Goal: Task Accomplishment & Management: Manage account settings

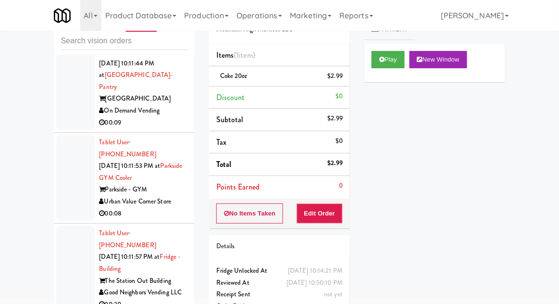
scroll to position [5840, 0]
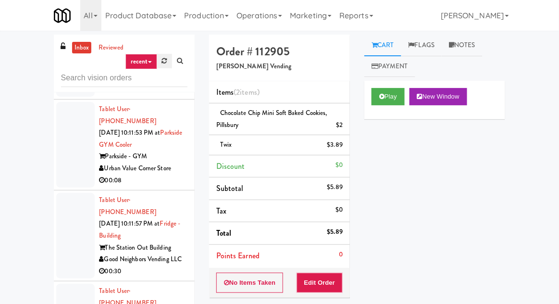
click at [160, 60] on link at bounding box center [164, 61] width 15 height 14
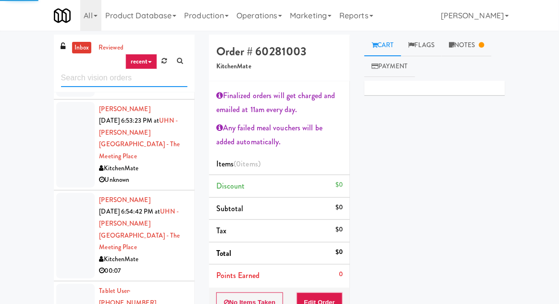
scroll to position [2185, 0]
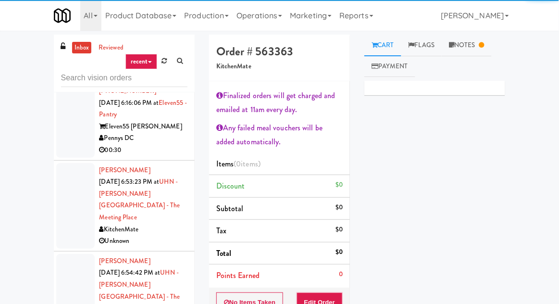
scroll to position [2128, 0]
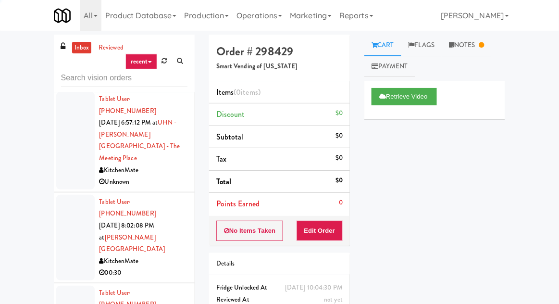
scroll to position [2365, 0]
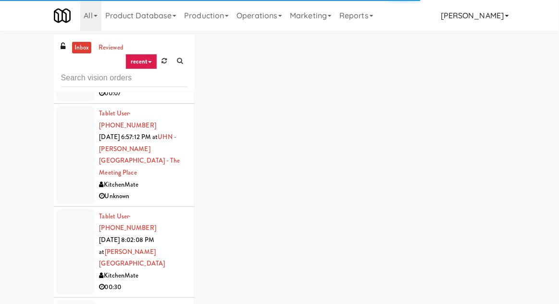
click at [488, 29] on link "[PERSON_NAME]" at bounding box center [474, 15] width 75 height 31
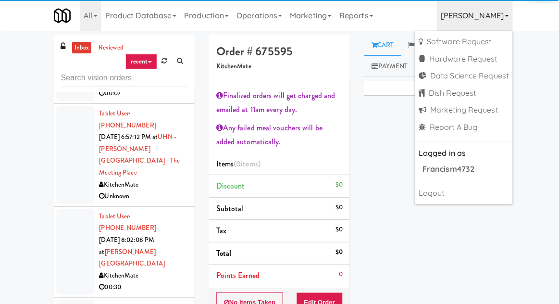
click at [491, 18] on link "[PERSON_NAME]" at bounding box center [474, 15] width 75 height 31
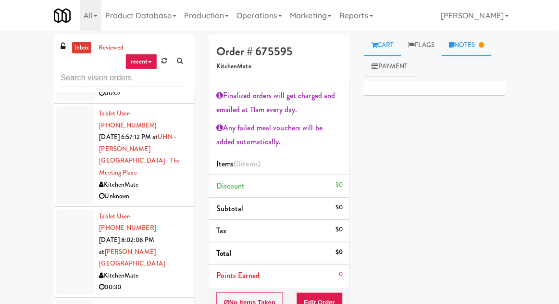
click at [485, 47] on icon at bounding box center [481, 45] width 5 height 6
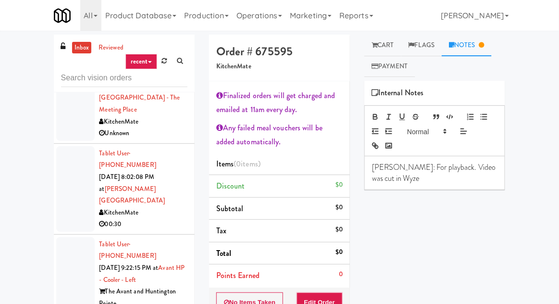
scroll to position [2428, 0]
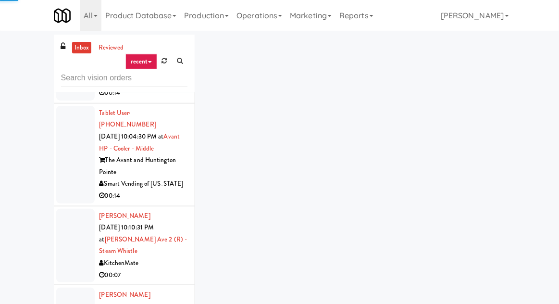
scroll to position [2765, 0]
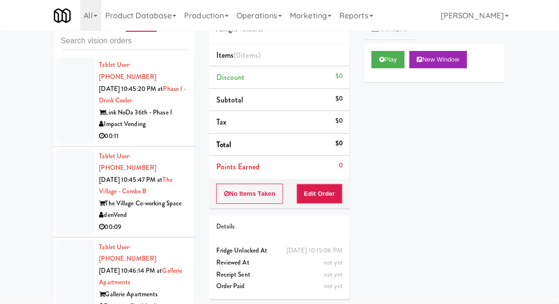
scroll to position [10756, 0]
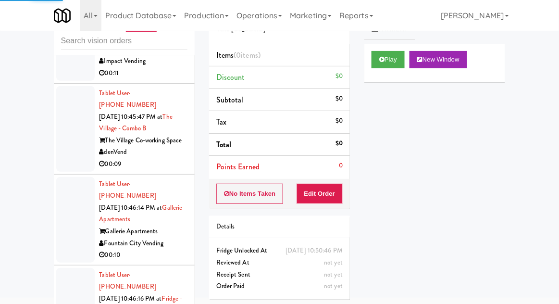
click at [389, 74] on div "Play New Window" at bounding box center [434, 63] width 141 height 38
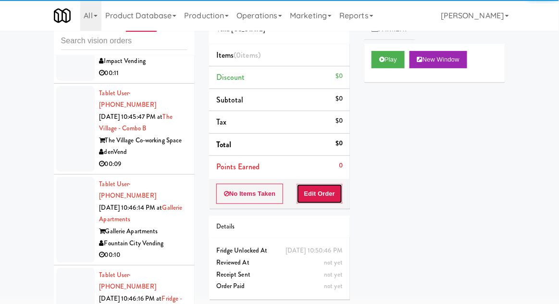
click at [316, 192] on button "Edit Order" at bounding box center [320, 194] width 47 height 20
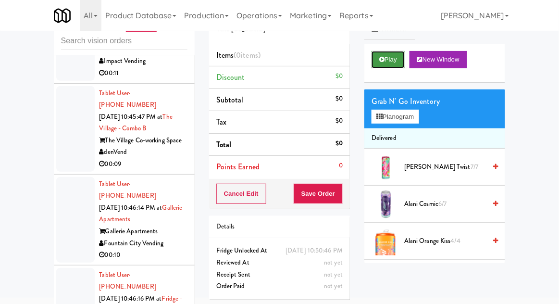
click at [389, 65] on button "Play" at bounding box center [388, 59] width 33 height 17
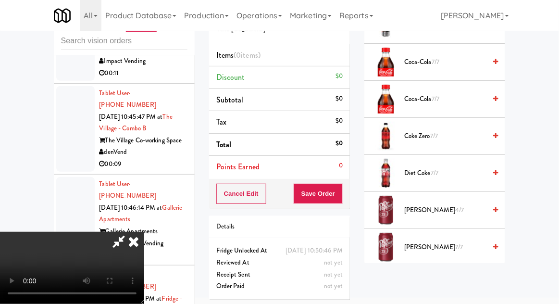
scroll to position [327, 0]
click at [432, 197] on li "[PERSON_NAME] 4/7" at bounding box center [434, 210] width 141 height 37
click at [426, 204] on span "[PERSON_NAME] 4/7" at bounding box center [445, 210] width 82 height 12
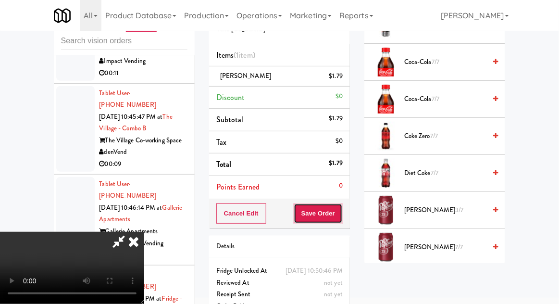
click at [341, 211] on button "Save Order" at bounding box center [318, 213] width 49 height 20
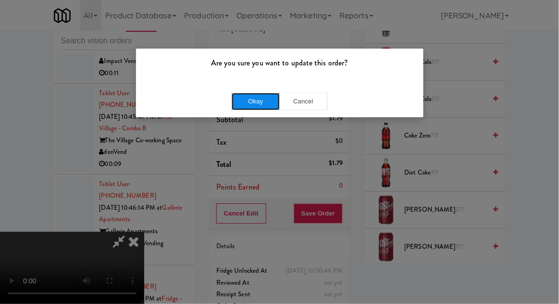
click at [245, 105] on button "Okay" at bounding box center [256, 101] width 48 height 17
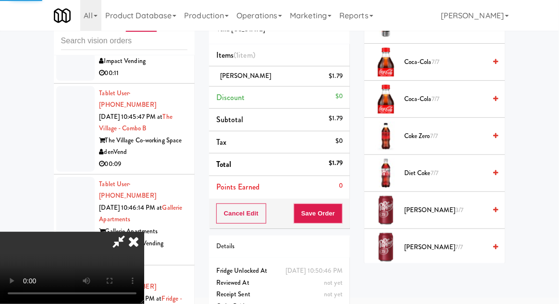
scroll to position [95, 0]
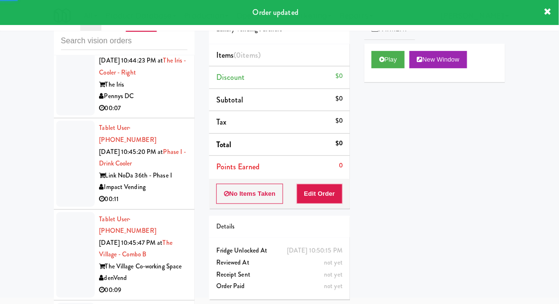
scroll to position [10630, 0]
click at [393, 58] on button "Play" at bounding box center [388, 59] width 33 height 17
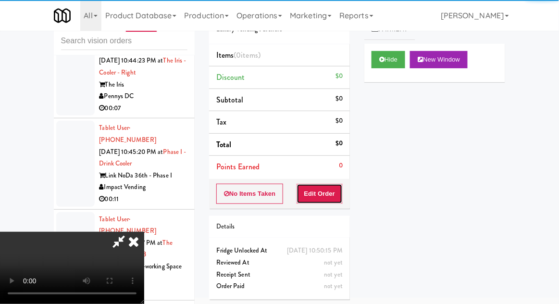
click at [335, 184] on button "Edit Order" at bounding box center [320, 194] width 47 height 20
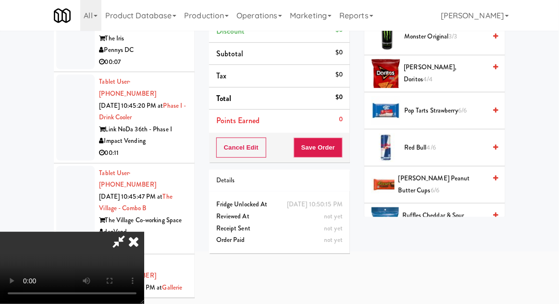
scroll to position [909, 0]
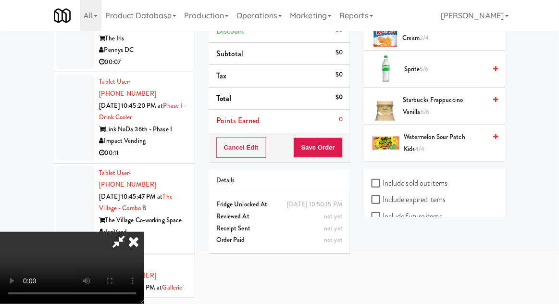
click at [407, 177] on label "Include sold out items" at bounding box center [410, 183] width 76 height 14
click at [383, 180] on input "Include sold out items" at bounding box center [377, 184] width 11 height 8
checkbox input "true"
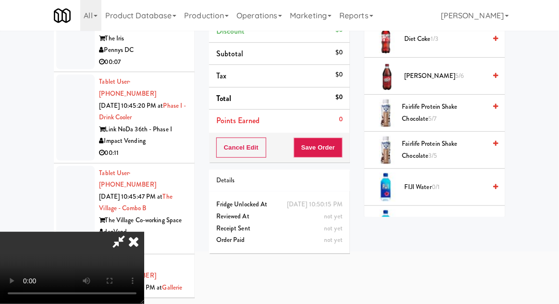
scroll to position [570, 0]
click at [431, 181] on span "FIJI Water 0/1" at bounding box center [445, 187] width 82 height 12
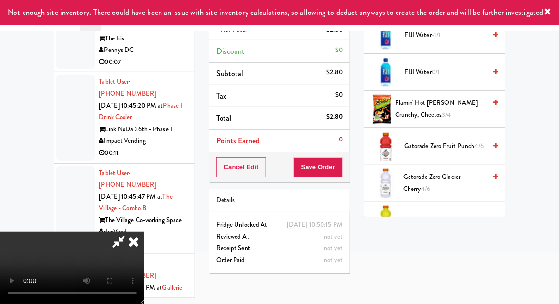
scroll to position [722, 0]
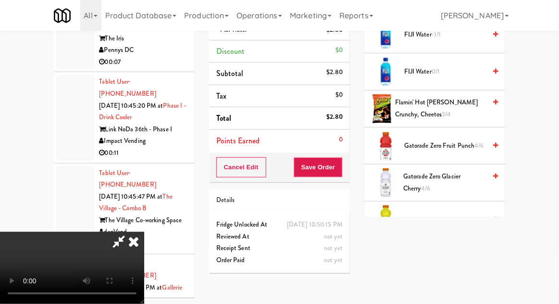
click at [434, 140] on span "Gatorade Zero Fruit Punch 4/6" at bounding box center [445, 146] width 82 height 12
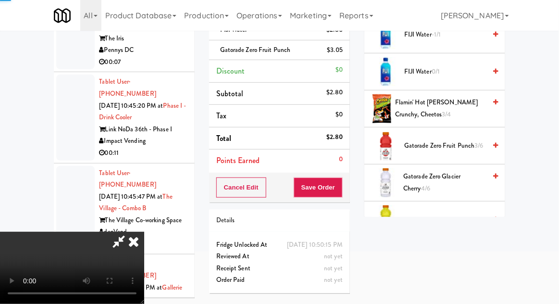
click at [434, 172] on span "Gatorade Zero Glacier Cherry 4/6" at bounding box center [444, 183] width 83 height 24
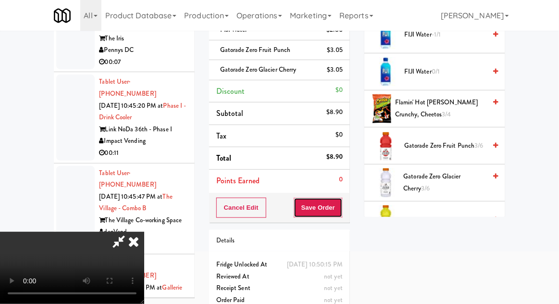
click at [342, 204] on button "Save Order" at bounding box center [318, 208] width 49 height 20
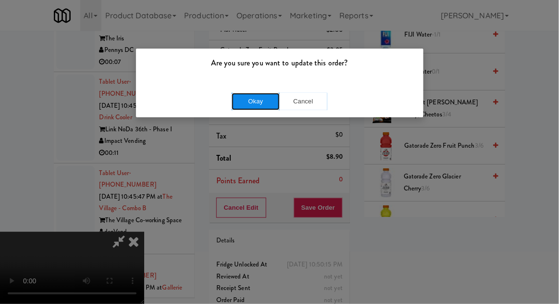
click at [238, 106] on button "Okay" at bounding box center [256, 101] width 48 height 17
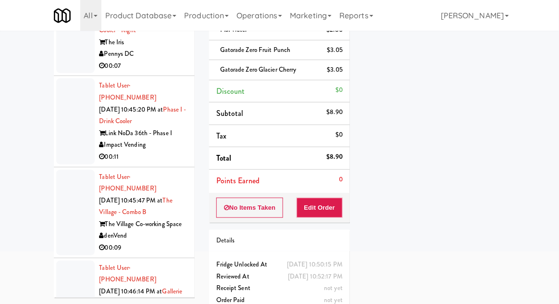
scroll to position [10611, 0]
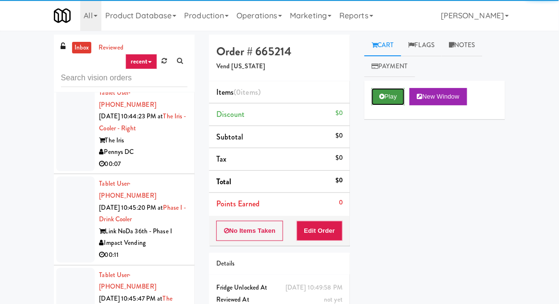
click at [385, 96] on button "Play" at bounding box center [388, 96] width 33 height 17
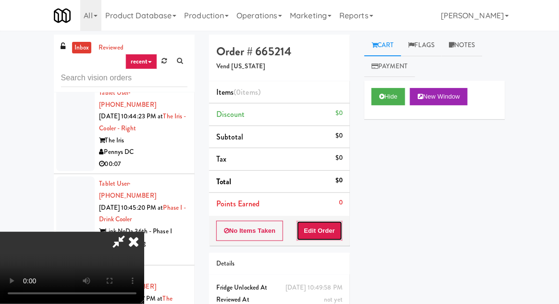
click at [331, 221] on button "Edit Order" at bounding box center [320, 231] width 47 height 20
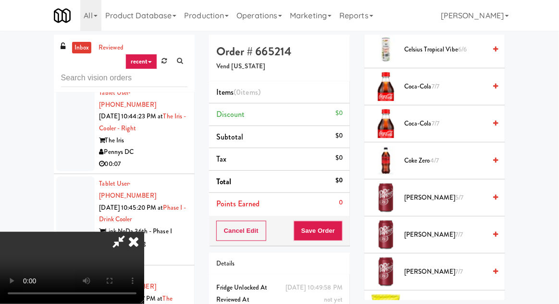
scroll to position [339, 0]
click at [441, 155] on span "Coke Zero 4/7" at bounding box center [445, 161] width 82 height 12
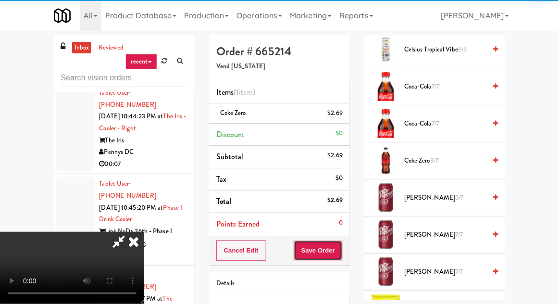
click at [342, 251] on button "Save Order" at bounding box center [318, 250] width 49 height 20
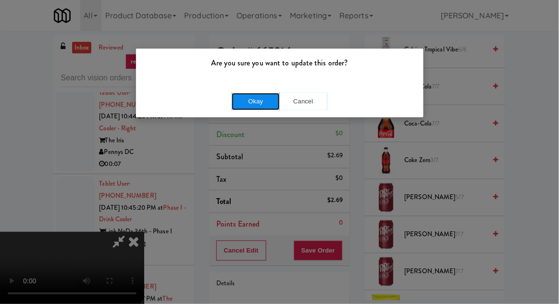
click at [249, 93] on button "Okay" at bounding box center [256, 101] width 48 height 17
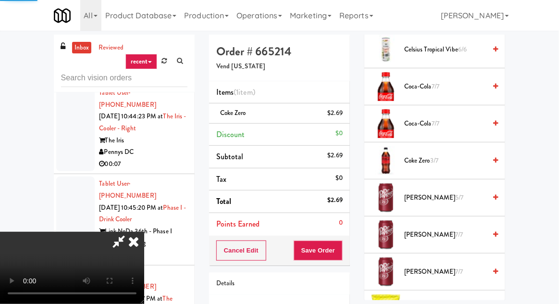
scroll to position [95, 0]
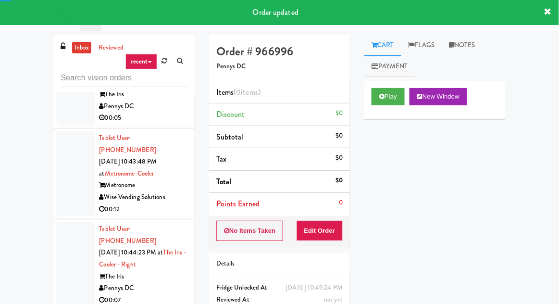
scroll to position [10472, 0]
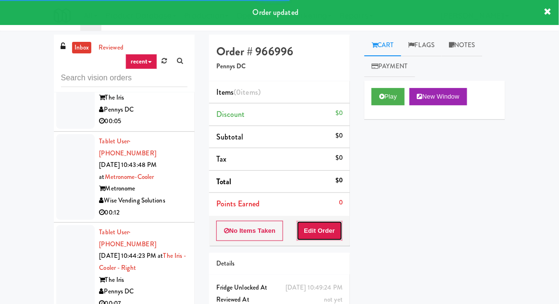
click at [337, 222] on button "Edit Order" at bounding box center [320, 231] width 47 height 20
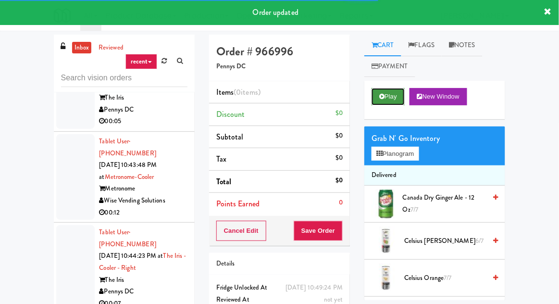
click at [395, 103] on button "Play" at bounding box center [388, 96] width 33 height 17
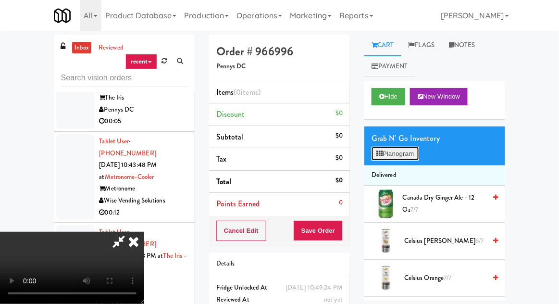
click at [395, 156] on button "Planogram" at bounding box center [395, 154] width 47 height 14
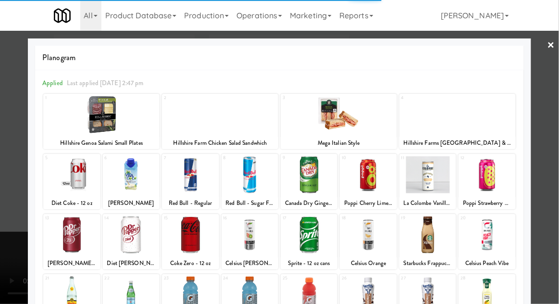
click at [500, 178] on div at bounding box center [487, 174] width 57 height 37
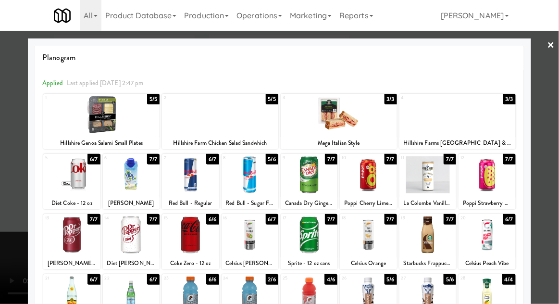
click at [502, 174] on div at bounding box center [487, 174] width 57 height 37
click at [557, 136] on div at bounding box center [279, 152] width 559 height 304
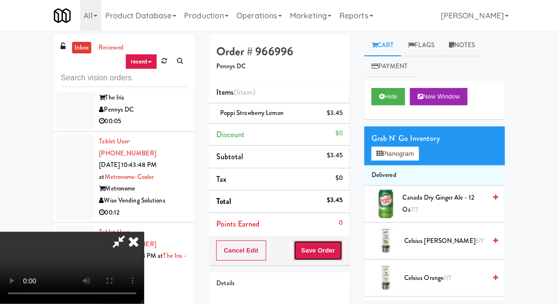
click at [342, 248] on button "Save Order" at bounding box center [318, 250] width 49 height 20
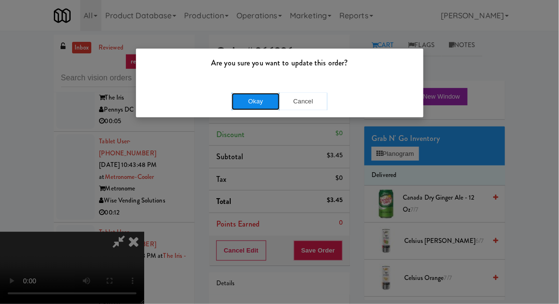
click at [237, 107] on button "Okay" at bounding box center [256, 101] width 48 height 17
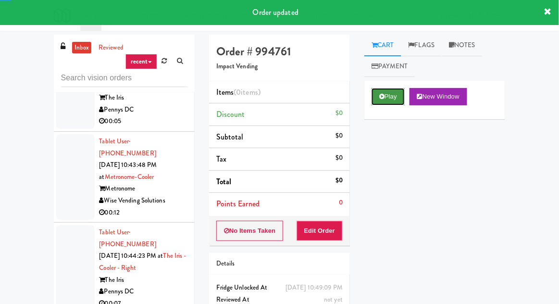
click at [389, 96] on button "Play" at bounding box center [388, 96] width 33 height 17
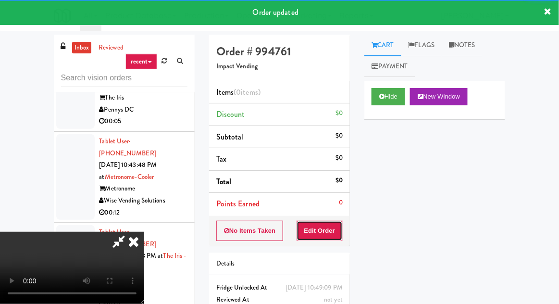
click at [340, 224] on button "Edit Order" at bounding box center [320, 231] width 47 height 20
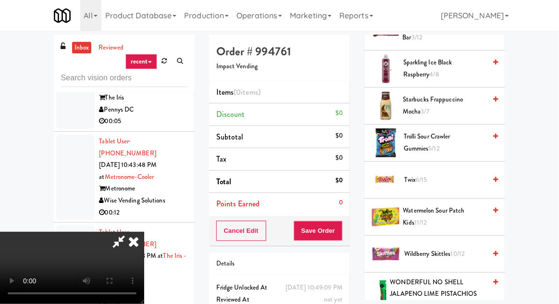
scroll to position [957, 0]
click at [452, 97] on span "Starbucks Frappuccino Mocha 3/7" at bounding box center [444, 105] width 83 height 24
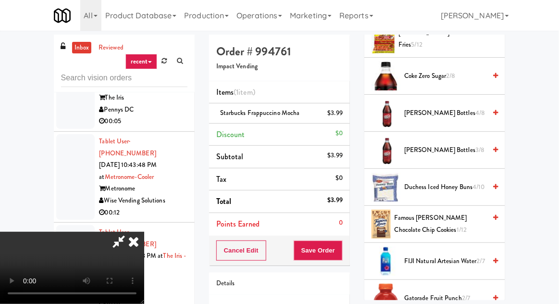
scroll to position [281, 0]
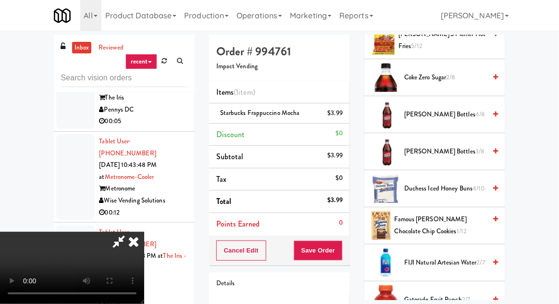
click at [466, 109] on span "[PERSON_NAME] Bottles 4/8" at bounding box center [445, 115] width 82 height 12
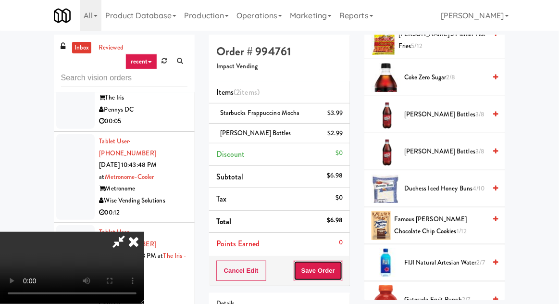
click at [342, 273] on button "Save Order" at bounding box center [318, 271] width 49 height 20
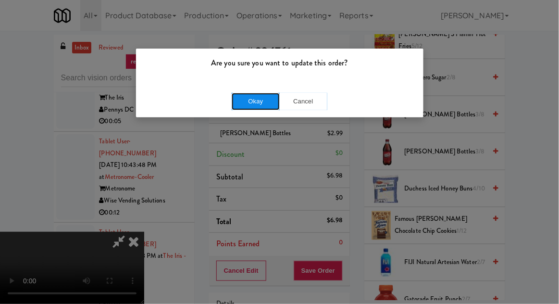
click at [236, 106] on button "Okay" at bounding box center [256, 101] width 48 height 17
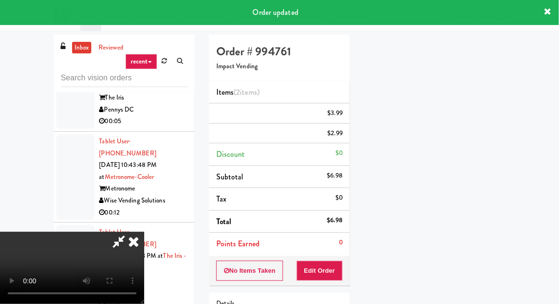
scroll to position [95, 0]
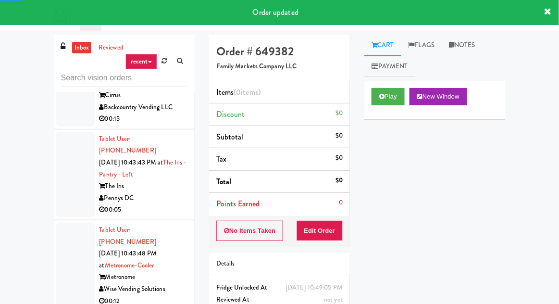
scroll to position [10382, 0]
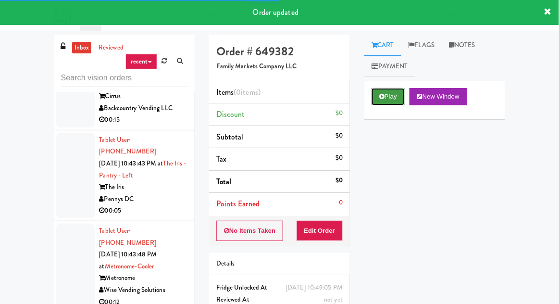
click at [395, 95] on button "Play" at bounding box center [388, 96] width 33 height 17
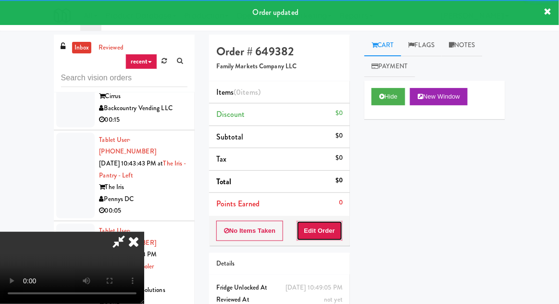
click at [331, 231] on button "Edit Order" at bounding box center [320, 231] width 47 height 20
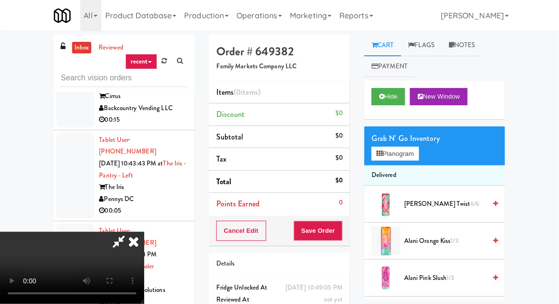
scroll to position [35, 0]
click at [401, 150] on button "Planogram" at bounding box center [395, 154] width 47 height 14
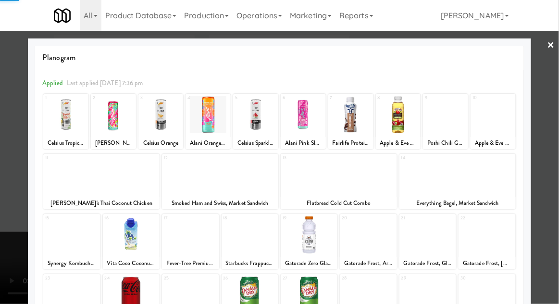
scroll to position [122, 0]
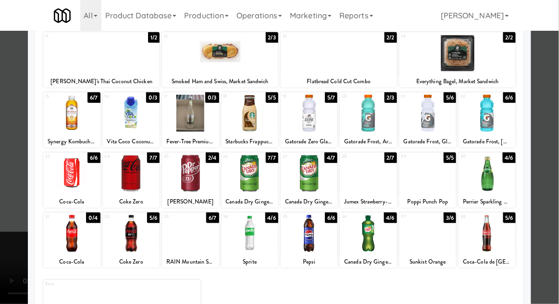
click at [178, 227] on div at bounding box center [190, 233] width 57 height 37
click at [5, 215] on div at bounding box center [279, 152] width 559 height 304
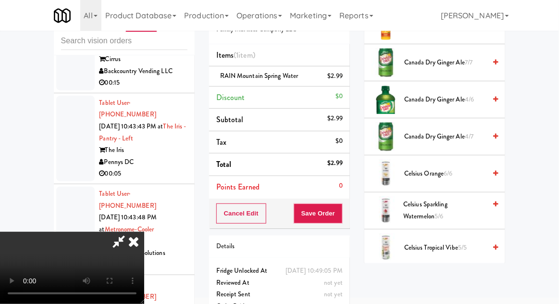
scroll to position [290, 0]
click at [453, 132] on span "Canada Dry Ginger Ale 4/7" at bounding box center [445, 136] width 82 height 12
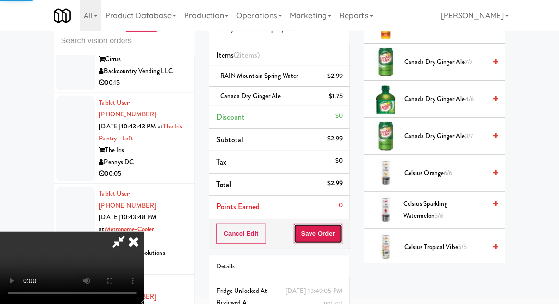
click at [343, 233] on button "Save Order" at bounding box center [318, 234] width 49 height 20
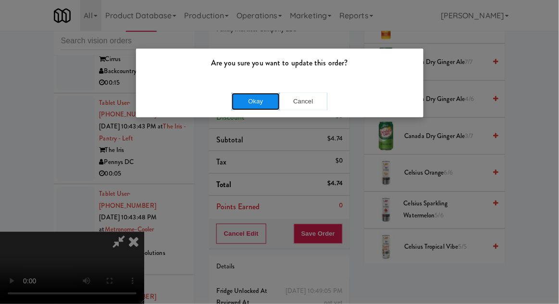
click at [233, 104] on button "Okay" at bounding box center [256, 101] width 48 height 17
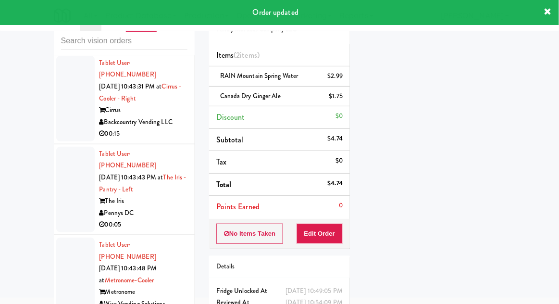
scroll to position [10333, 0]
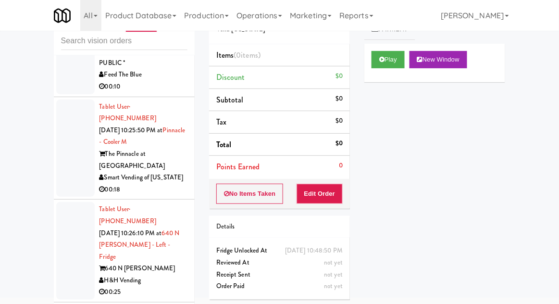
scroll to position [4410, 0]
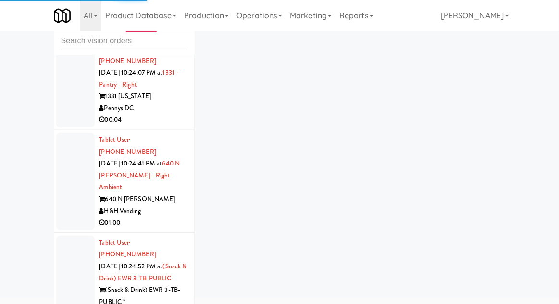
scroll to position [4173, 0]
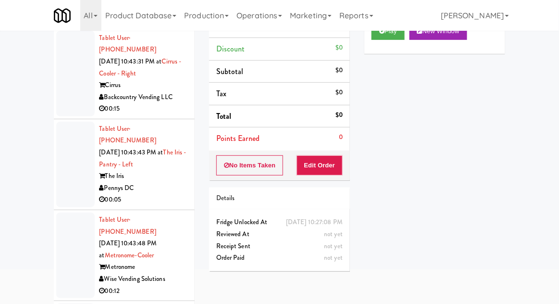
scroll to position [10326, 0]
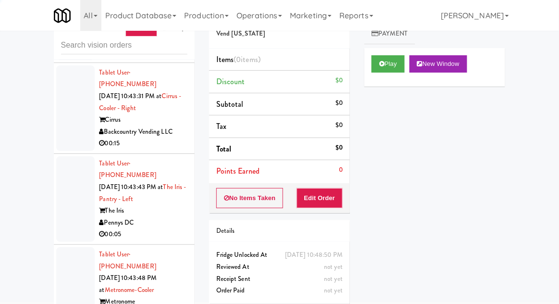
scroll to position [33, 0]
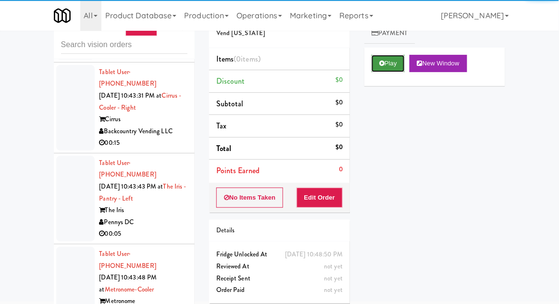
click at [387, 71] on button "Play" at bounding box center [388, 63] width 33 height 17
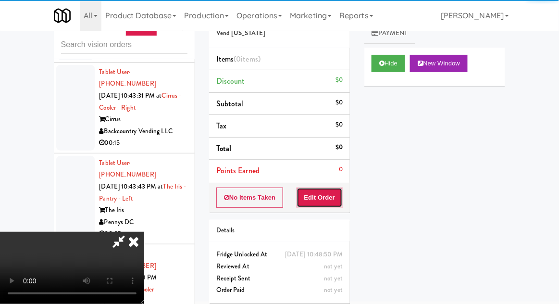
click at [326, 188] on button "Edit Order" at bounding box center [320, 197] width 47 height 20
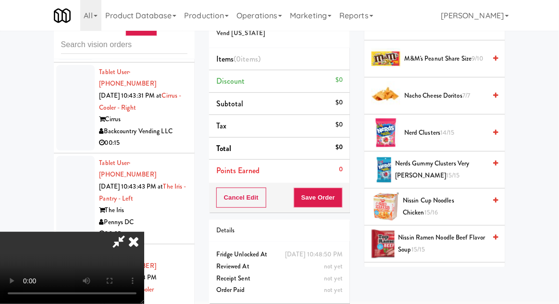
scroll to position [741, 0]
click at [455, 91] on span "Nacho Cheese Doritos 7/7" at bounding box center [445, 96] width 82 height 12
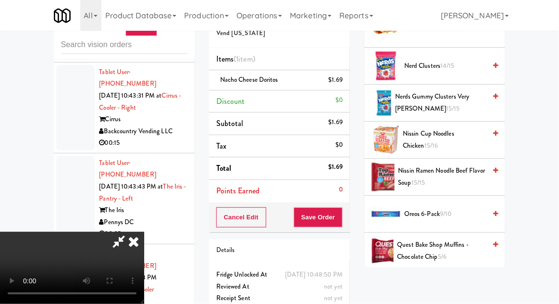
scroll to position [810, 0]
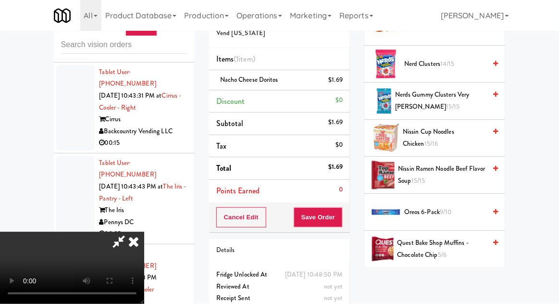
click at [427, 208] on span "Oreos 6-pack 9/10" at bounding box center [445, 212] width 82 height 12
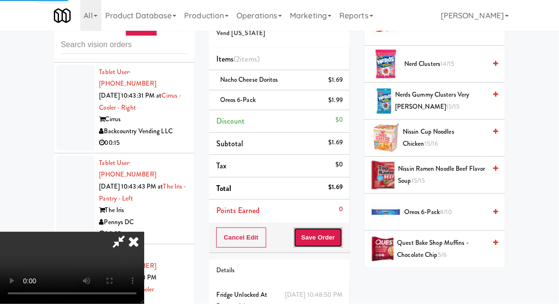
click at [342, 239] on button "Save Order" at bounding box center [318, 237] width 49 height 20
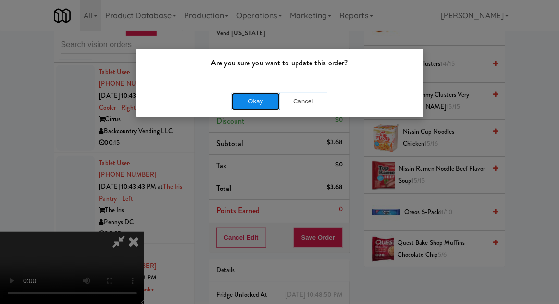
click at [235, 96] on button "Okay" at bounding box center [256, 101] width 48 height 17
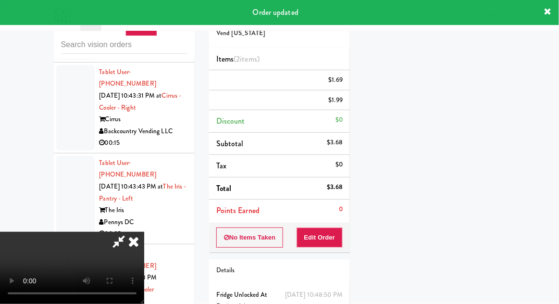
scroll to position [0, 0]
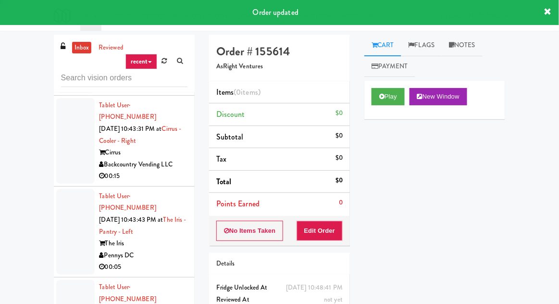
scroll to position [1, 0]
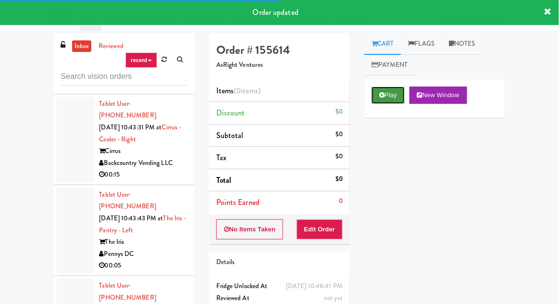
click at [397, 100] on button "Play" at bounding box center [388, 95] width 33 height 17
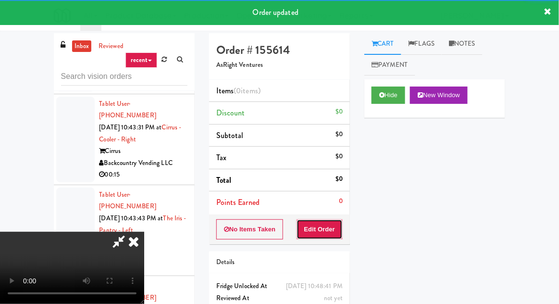
click at [338, 225] on button "Edit Order" at bounding box center [320, 229] width 47 height 20
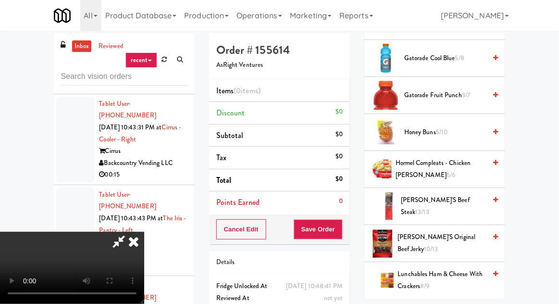
scroll to position [594, 0]
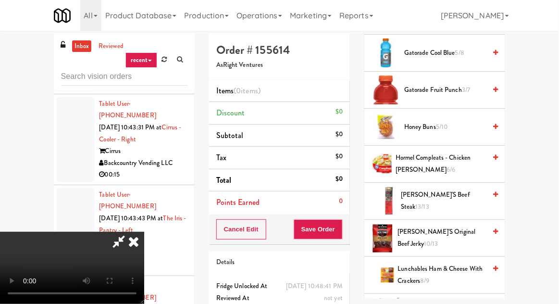
click at [432, 128] on span "Honey Buns 5/10" at bounding box center [445, 127] width 82 height 12
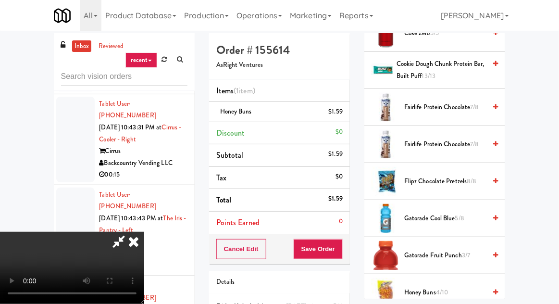
scroll to position [424, 0]
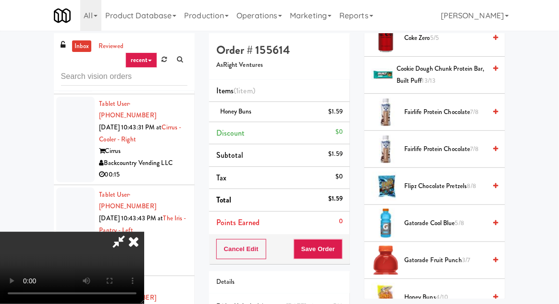
click at [436, 147] on span "Fairlife Protein Chocolate 7/8" at bounding box center [445, 149] width 82 height 12
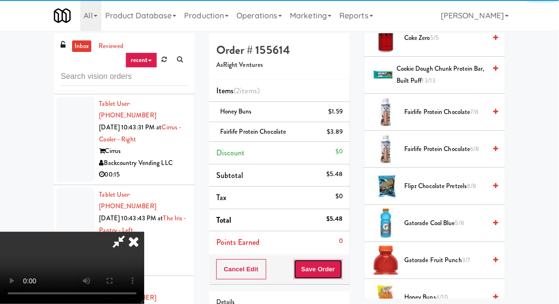
click at [341, 272] on button "Save Order" at bounding box center [318, 269] width 49 height 20
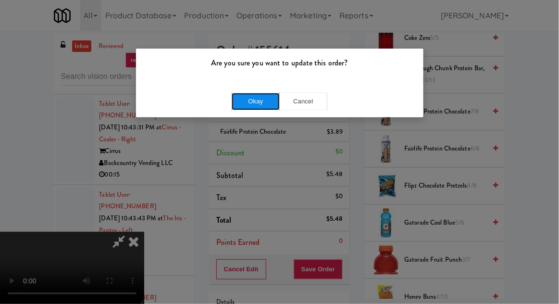
click at [247, 93] on button "Okay" at bounding box center [256, 101] width 48 height 17
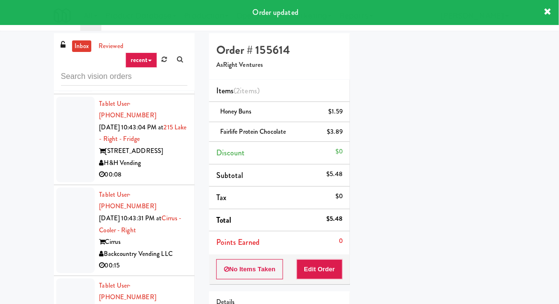
scroll to position [10234, 0]
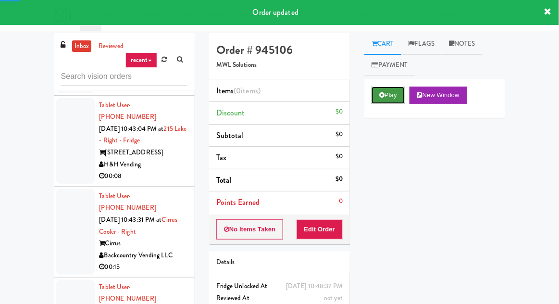
click at [391, 95] on button "Play" at bounding box center [388, 95] width 33 height 17
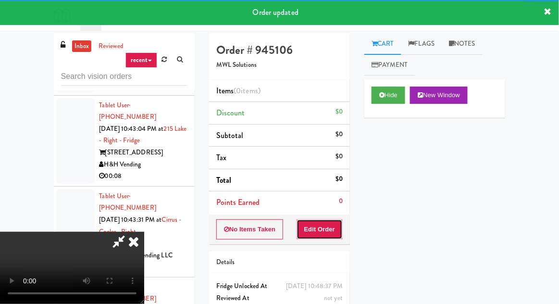
click at [340, 222] on button "Edit Order" at bounding box center [320, 229] width 47 height 20
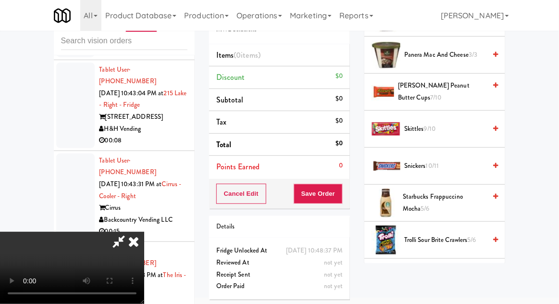
scroll to position [1007, 0]
click at [448, 129] on span "Skittles 9/10" at bounding box center [445, 129] width 82 height 12
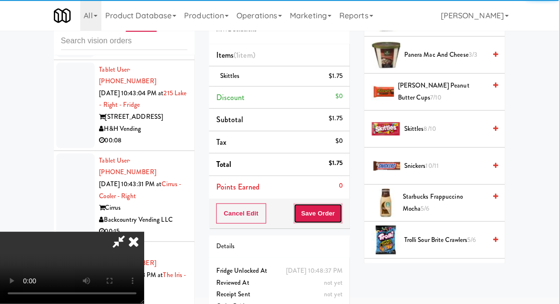
click at [342, 217] on button "Save Order" at bounding box center [318, 213] width 49 height 20
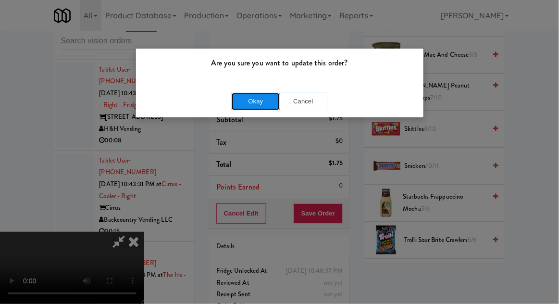
click at [247, 103] on button "Okay" at bounding box center [256, 101] width 48 height 17
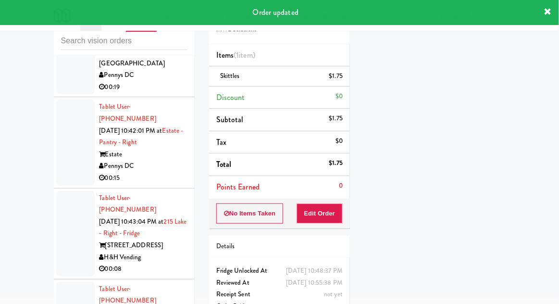
scroll to position [10104, 0]
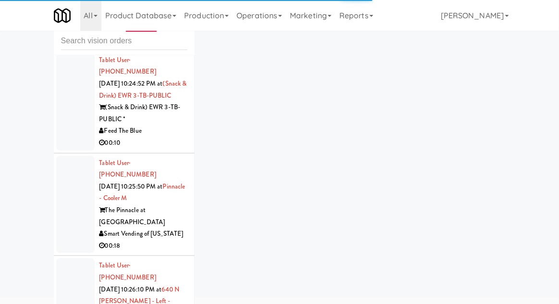
scroll to position [4317, 0]
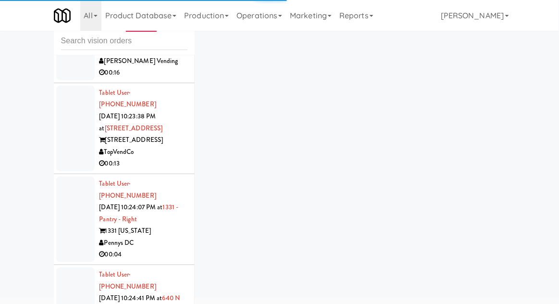
scroll to position [4044, 0]
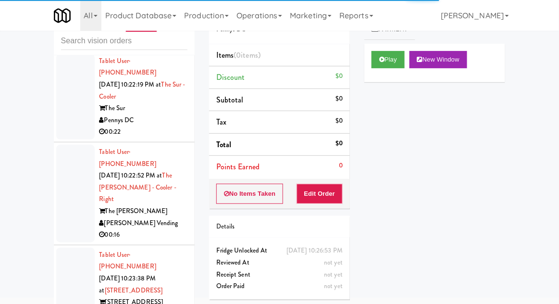
scroll to position [3814, 0]
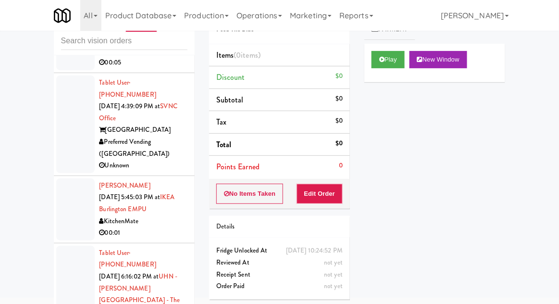
scroll to position [1806, 0]
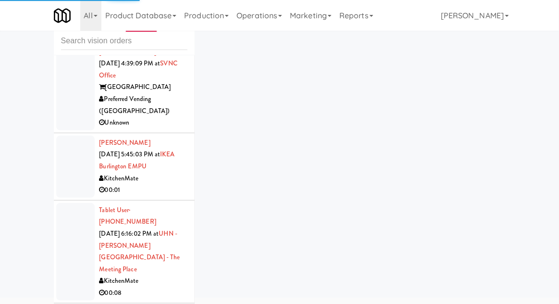
scroll to position [1896, 0]
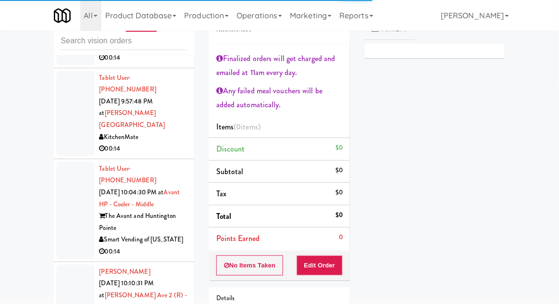
scroll to position [2653, 0]
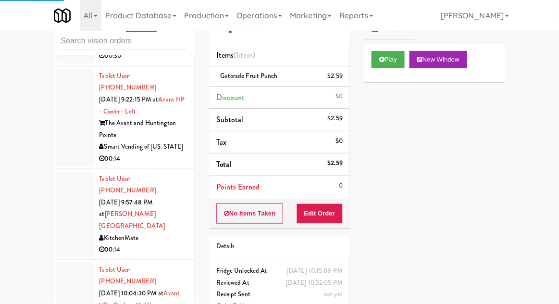
scroll to position [2558, 0]
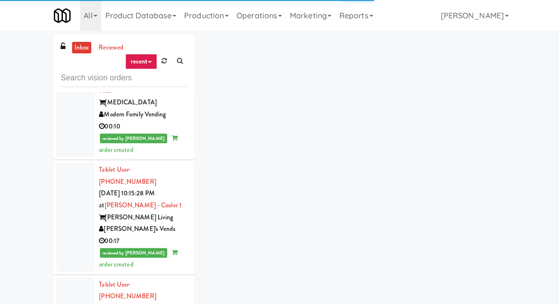
scroll to position [3340, 0]
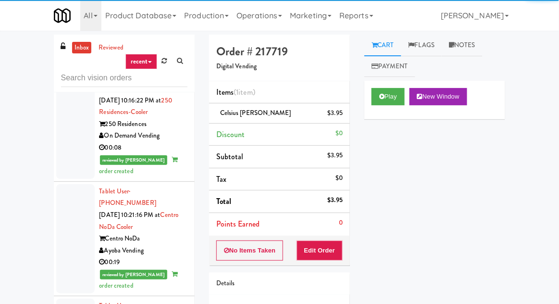
scroll to position [3623, 0]
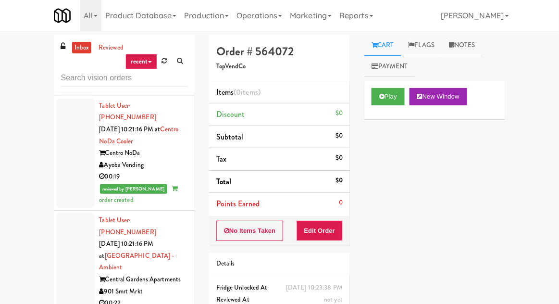
scroll to position [3707, 0]
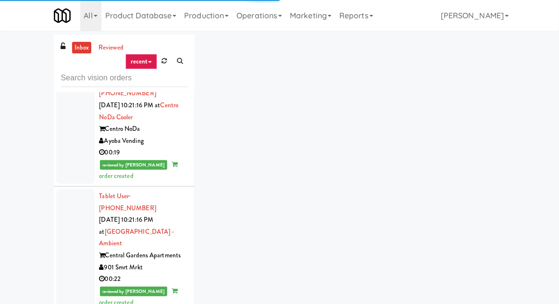
scroll to position [3740, 0]
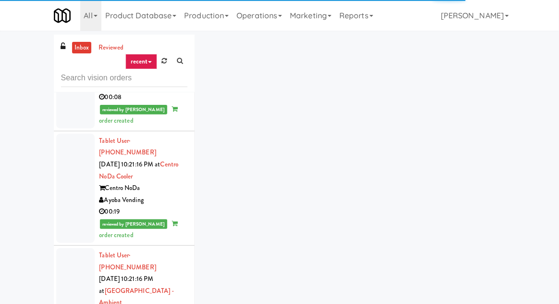
scroll to position [3671, 0]
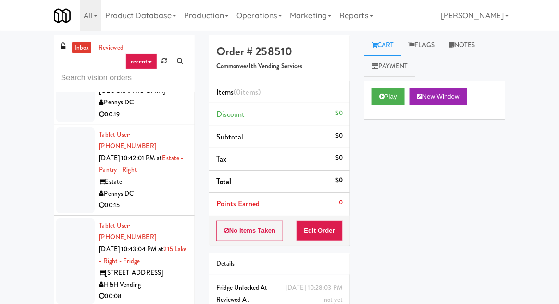
scroll to position [10401, 0]
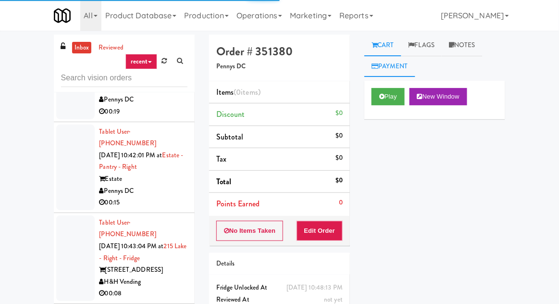
click at [382, 76] on link "Payment" at bounding box center [389, 67] width 51 height 22
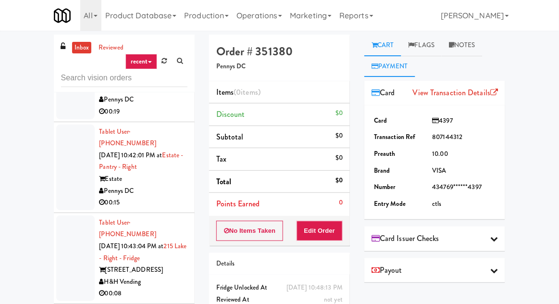
click at [400, 39] on link "Cart" at bounding box center [382, 46] width 37 height 22
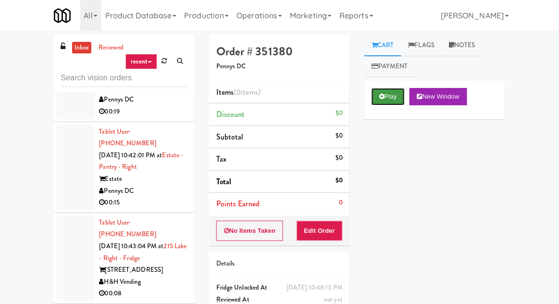
click at [389, 90] on button "Play" at bounding box center [388, 96] width 33 height 17
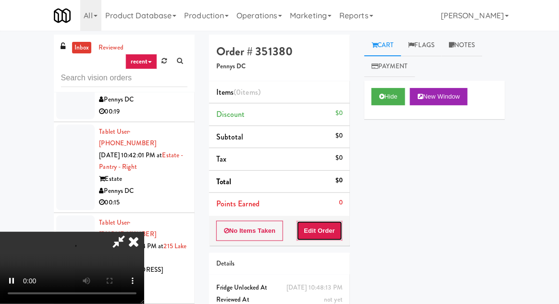
click at [328, 237] on button "Edit Order" at bounding box center [320, 231] width 47 height 20
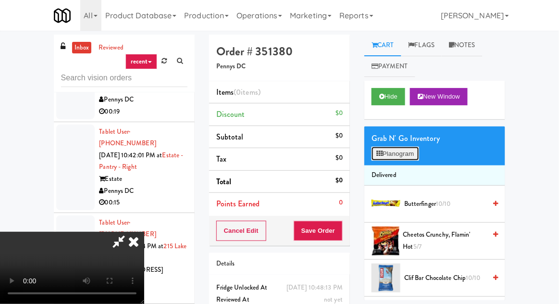
click at [393, 158] on button "Planogram" at bounding box center [395, 154] width 47 height 14
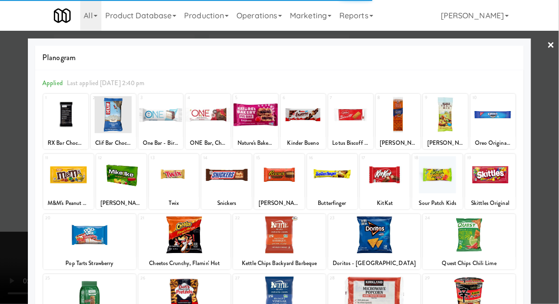
click at [492, 186] on div at bounding box center [490, 174] width 50 height 37
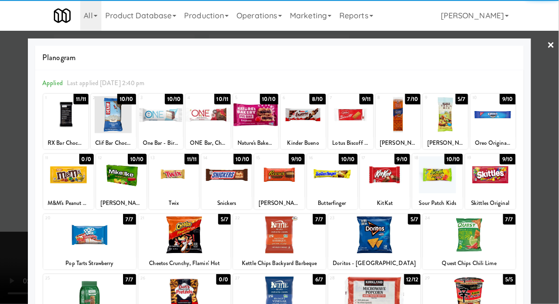
click at [540, 148] on div at bounding box center [279, 152] width 559 height 304
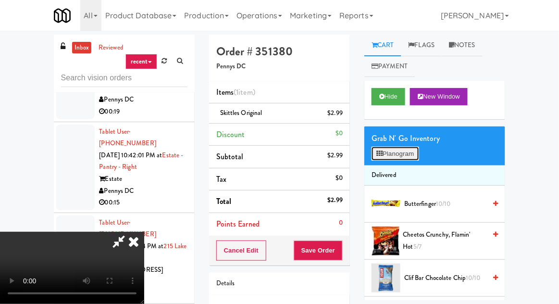
click at [404, 159] on button "Planogram" at bounding box center [395, 154] width 47 height 14
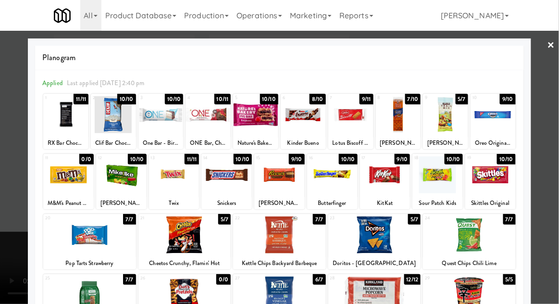
click at [360, 122] on div at bounding box center [350, 114] width 45 height 37
click at [22, 200] on div at bounding box center [279, 152] width 559 height 304
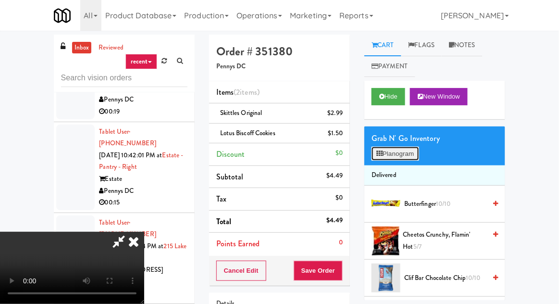
click at [388, 152] on button "Planogram" at bounding box center [395, 154] width 47 height 14
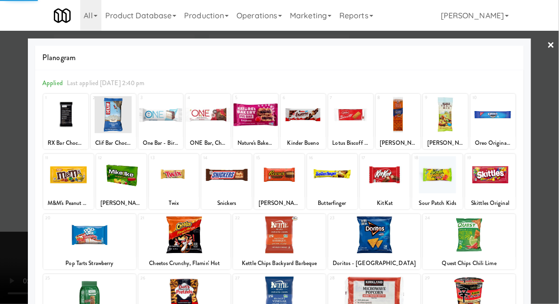
click at [488, 183] on div at bounding box center [490, 174] width 50 height 37
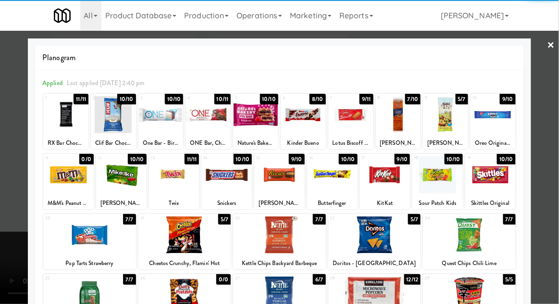
click at [487, 174] on div at bounding box center [490, 174] width 50 height 37
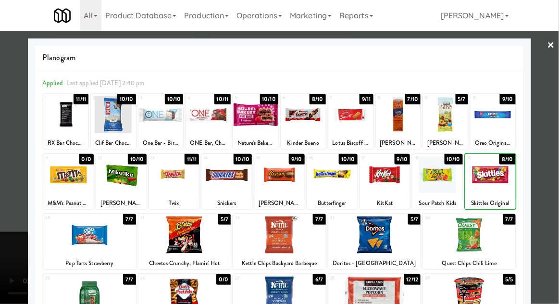
click at [19, 217] on div at bounding box center [279, 152] width 559 height 304
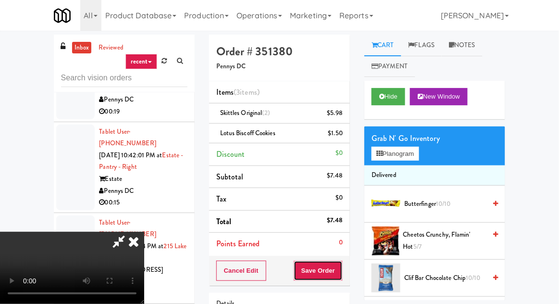
click at [342, 267] on button "Save Order" at bounding box center [318, 271] width 49 height 20
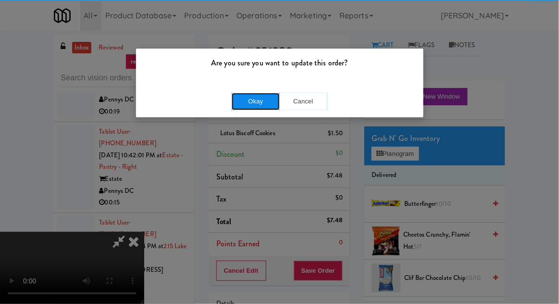
click at [238, 104] on button "Okay" at bounding box center [256, 101] width 48 height 17
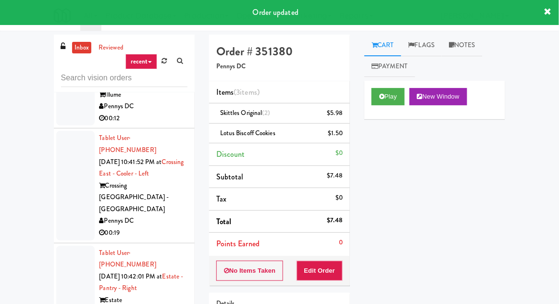
scroll to position [10278, 0]
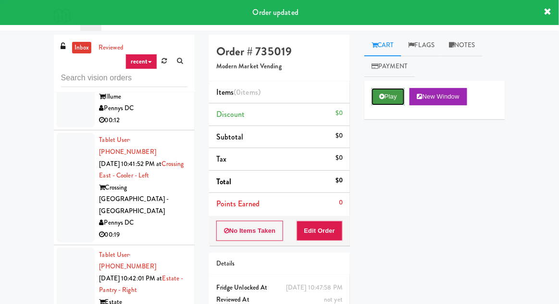
click at [392, 100] on button "Play" at bounding box center [388, 96] width 33 height 17
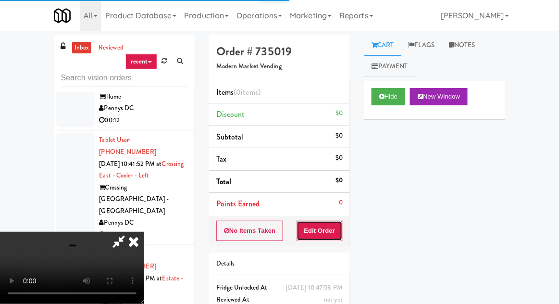
click at [331, 227] on button "Edit Order" at bounding box center [320, 231] width 47 height 20
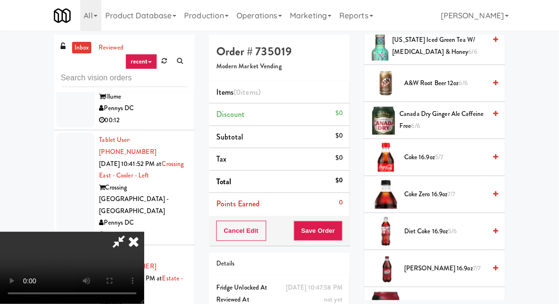
scroll to position [233, 0]
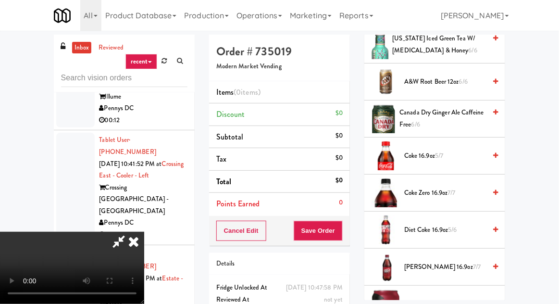
click at [425, 187] on span "Coke Zero 16.9oz 7/7" at bounding box center [445, 193] width 82 height 12
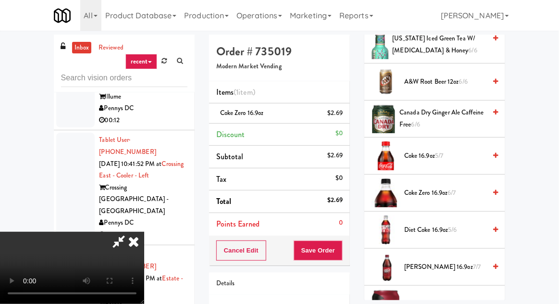
click at [412, 193] on span "Coke Zero 16.9oz 6/7" at bounding box center [445, 193] width 82 height 12
click at [342, 253] on button "Save Order" at bounding box center [318, 250] width 49 height 20
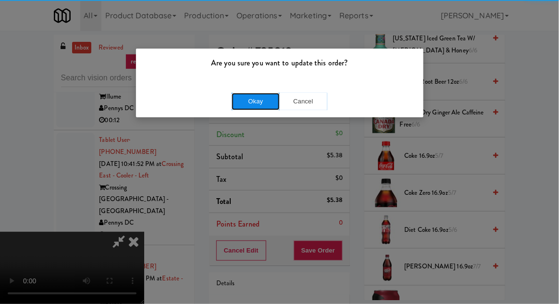
click at [236, 100] on button "Okay" at bounding box center [256, 101] width 48 height 17
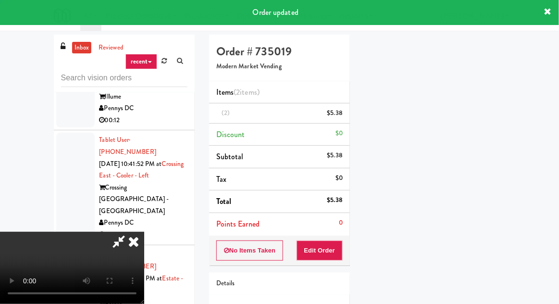
scroll to position [95, 0]
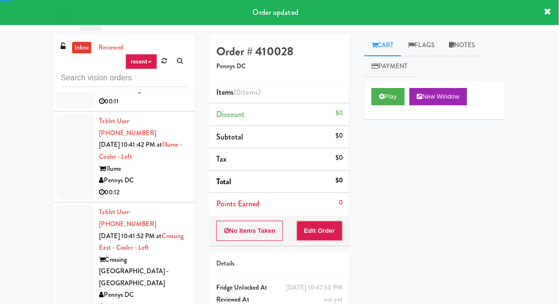
scroll to position [10208, 0]
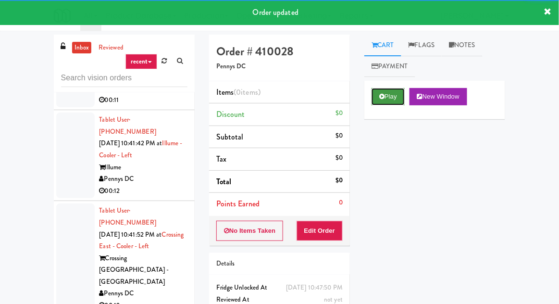
click at [398, 99] on button "Play" at bounding box center [388, 96] width 33 height 17
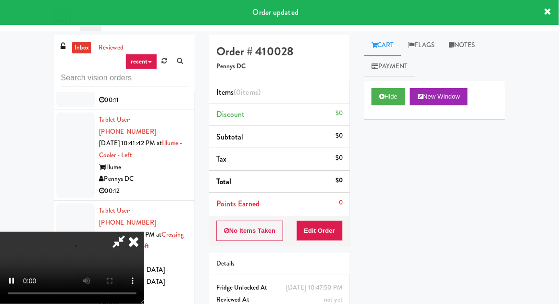
click at [342, 212] on li "Points Earned 0" at bounding box center [279, 204] width 141 height 22
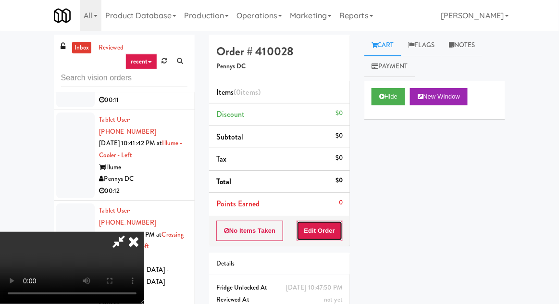
click at [340, 221] on button "Edit Order" at bounding box center [320, 231] width 47 height 20
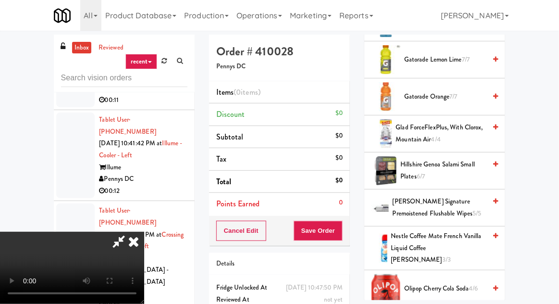
scroll to position [662, 0]
click at [454, 55] on span "Gatorade Lemon Lime 7/7" at bounding box center [445, 60] width 82 height 12
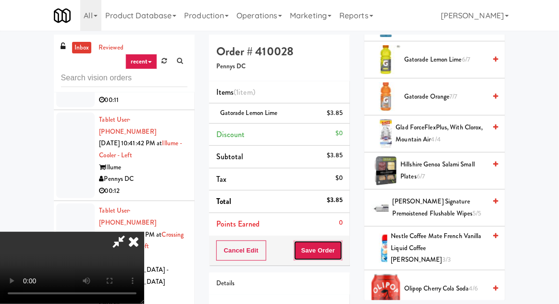
click at [341, 252] on button "Save Order" at bounding box center [318, 250] width 49 height 20
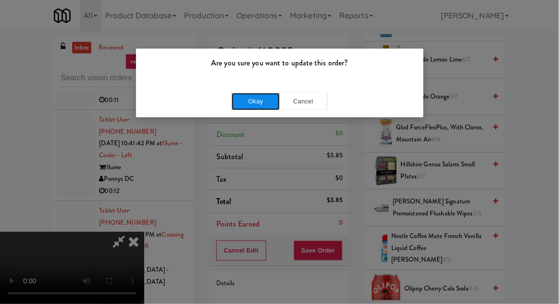
click at [235, 104] on button "Okay" at bounding box center [256, 101] width 48 height 17
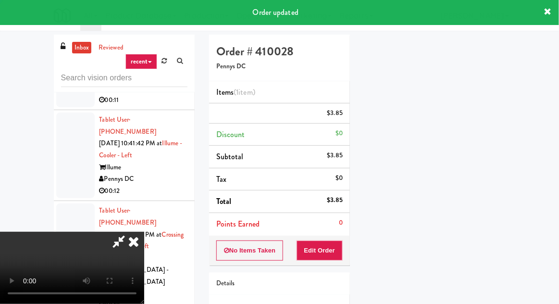
scroll to position [0, 0]
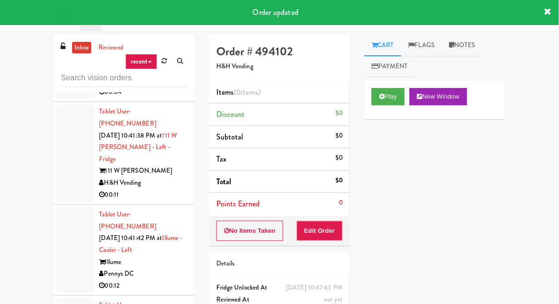
scroll to position [10119, 0]
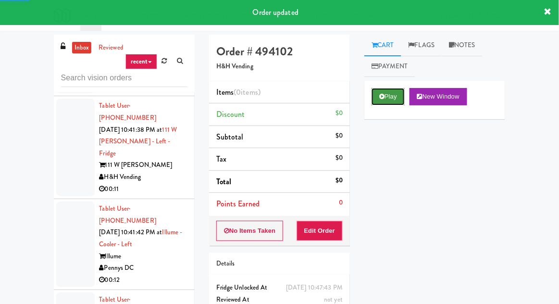
click at [379, 94] on button "Play" at bounding box center [388, 96] width 33 height 17
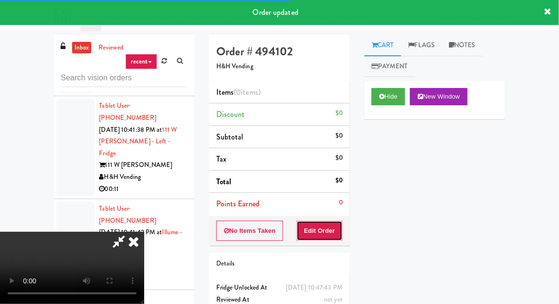
click at [331, 228] on button "Edit Order" at bounding box center [320, 231] width 47 height 20
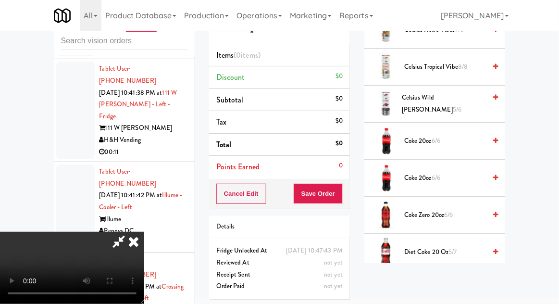
scroll to position [281, 0]
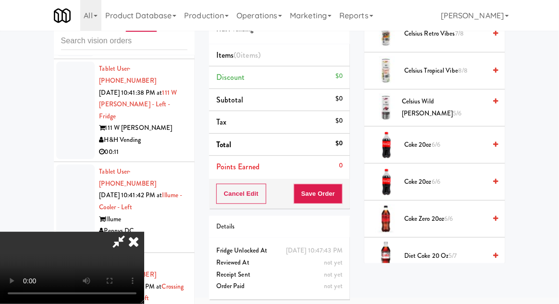
click at [425, 213] on span "Coke Zero 20oz 6/6" at bounding box center [445, 219] width 82 height 12
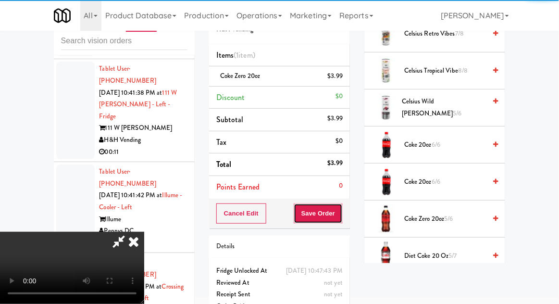
click at [341, 218] on button "Save Order" at bounding box center [318, 213] width 49 height 20
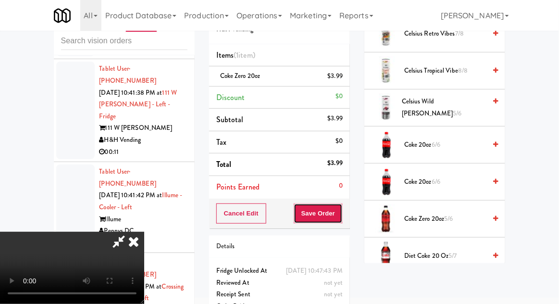
click at [342, 213] on button "Save Order" at bounding box center [318, 213] width 49 height 20
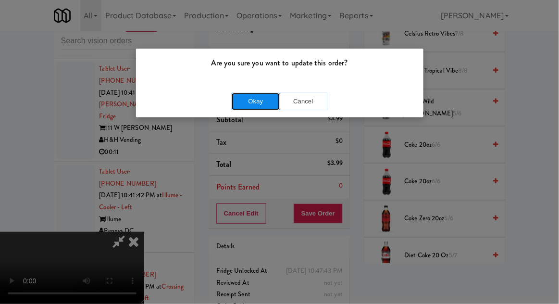
click at [232, 107] on button "Okay" at bounding box center [256, 101] width 48 height 17
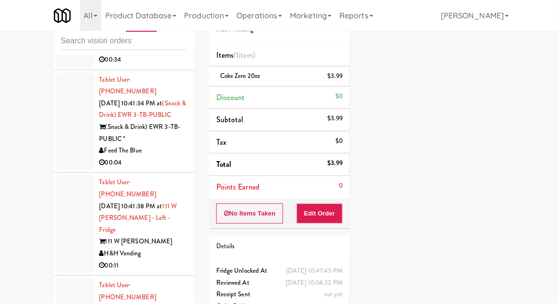
scroll to position [10007, 0]
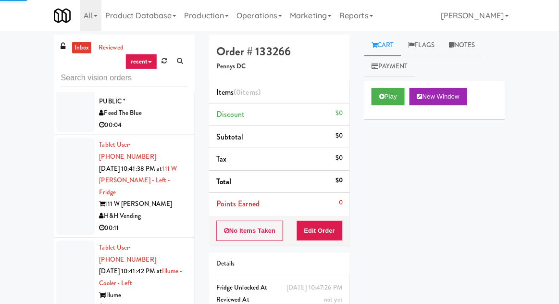
scroll to position [10081, 0]
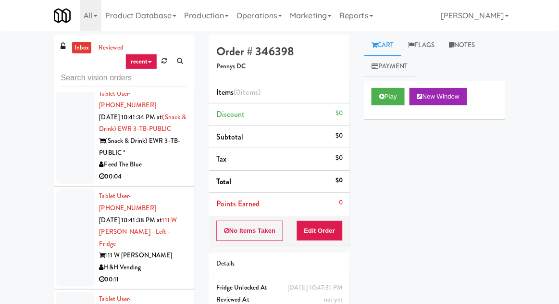
scroll to position [10024, 0]
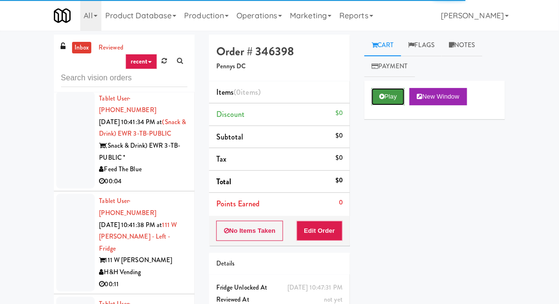
click at [388, 92] on button "Play" at bounding box center [388, 96] width 33 height 17
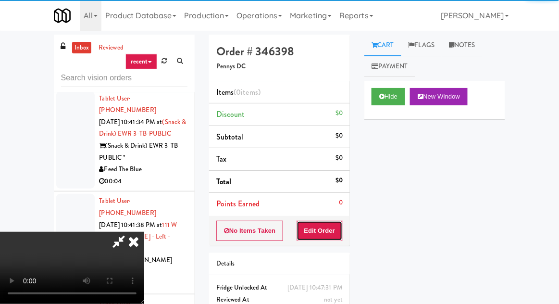
click at [309, 230] on button "Edit Order" at bounding box center [320, 231] width 47 height 20
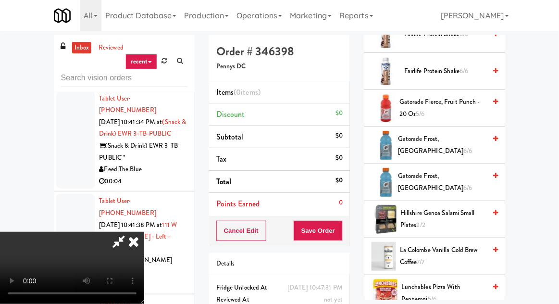
scroll to position [655, 0]
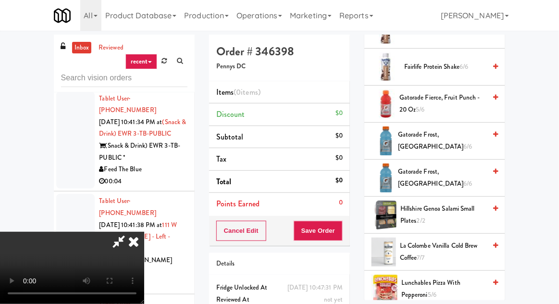
click at [484, 170] on span "Gatorade Frost, Glacier Freeze 6/6" at bounding box center [442, 178] width 88 height 24
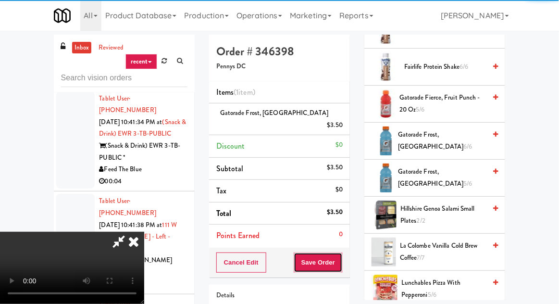
click at [339, 255] on button "Save Order" at bounding box center [318, 262] width 49 height 20
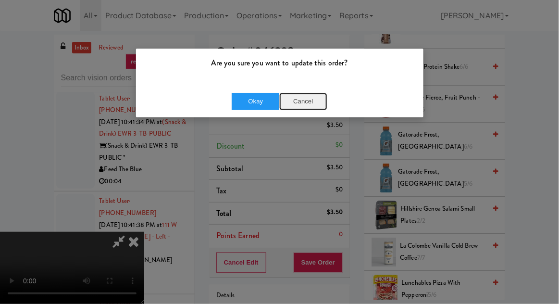
click at [314, 99] on button "Cancel" at bounding box center [303, 101] width 48 height 17
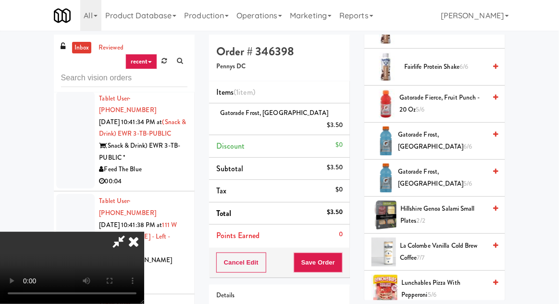
click at [437, 173] on span "Gatorade Frost, Glacier Freeze 5/6" at bounding box center [442, 178] width 88 height 24
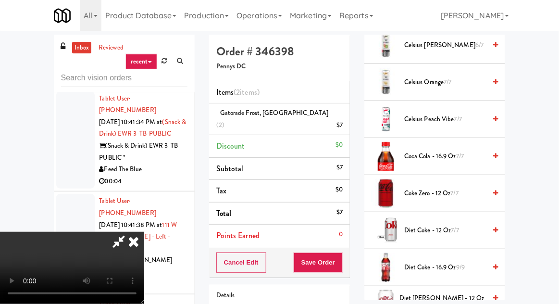
scroll to position [232, 0]
click at [448, 154] on span "Coca Cola - 16.9 oz 7/7" at bounding box center [445, 157] width 82 height 12
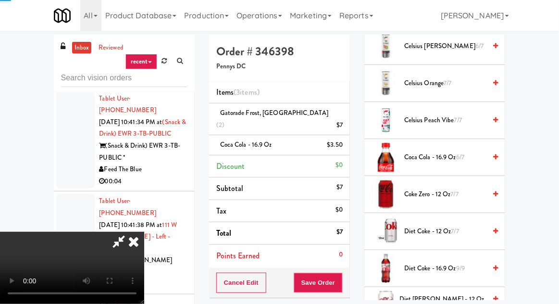
click at [454, 156] on span "Coca Cola - 16.9 oz 6/7" at bounding box center [445, 157] width 82 height 12
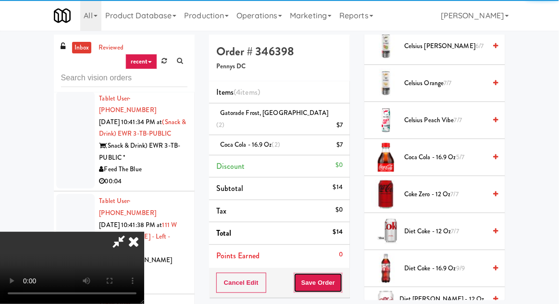
click at [339, 273] on button "Save Order" at bounding box center [318, 283] width 49 height 20
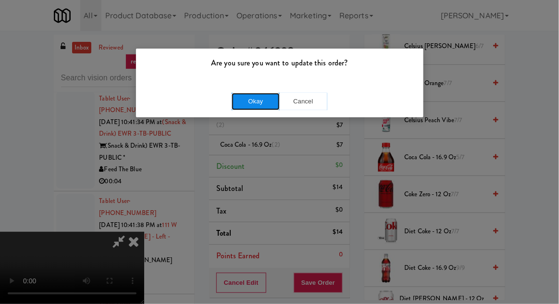
click at [239, 97] on button "Okay" at bounding box center [256, 101] width 48 height 17
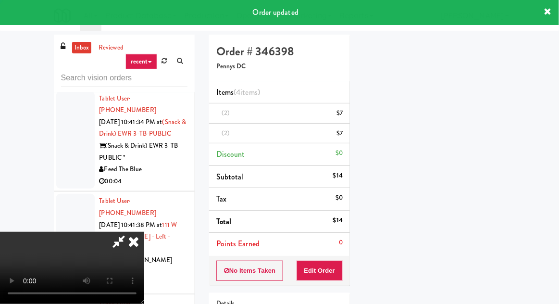
scroll to position [0, 0]
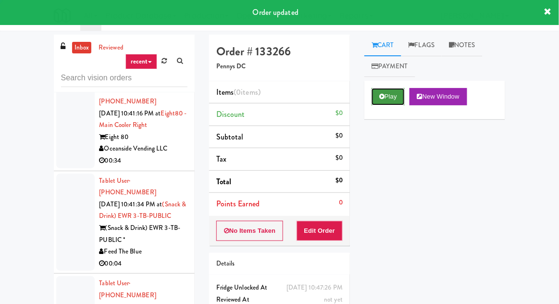
click at [381, 98] on icon at bounding box center [381, 96] width 5 height 6
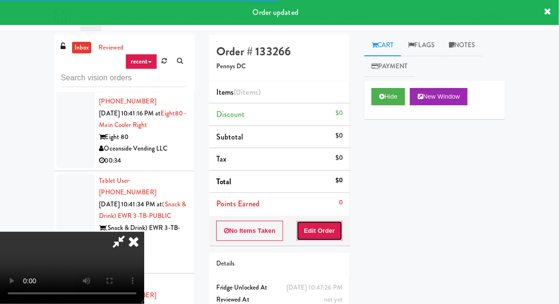
click at [323, 228] on button "Edit Order" at bounding box center [320, 231] width 47 height 20
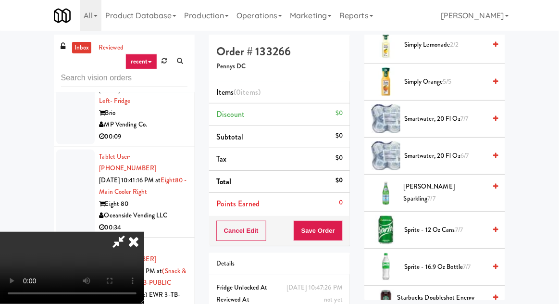
scroll to position [1158, 0]
click at [434, 191] on span "[PERSON_NAME] Sparkling 7/7" at bounding box center [445, 193] width 82 height 24
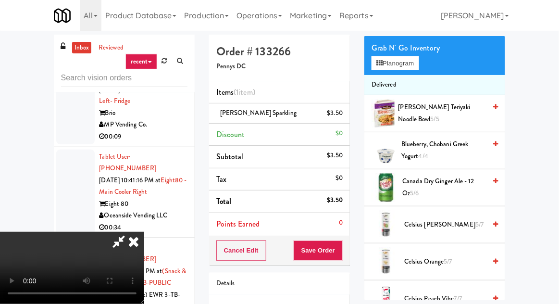
scroll to position [0, 0]
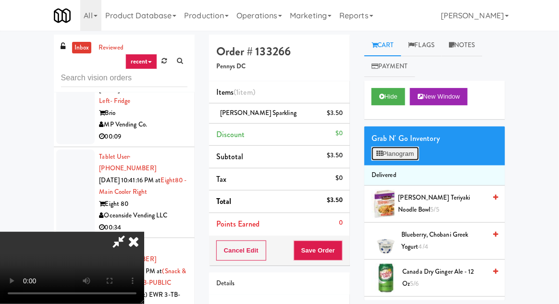
click at [407, 147] on button "Planogram" at bounding box center [395, 154] width 47 height 14
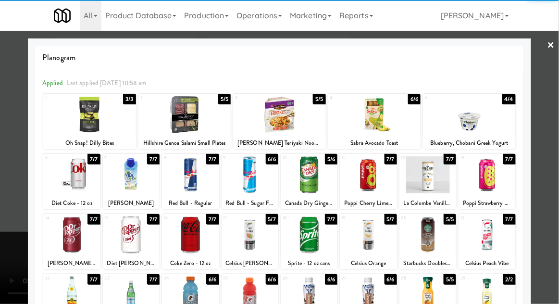
scroll to position [122, 0]
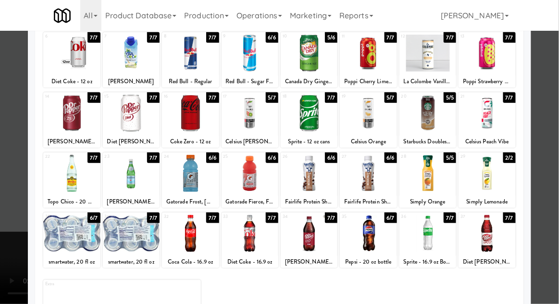
click at [15, 246] on div at bounding box center [279, 152] width 559 height 304
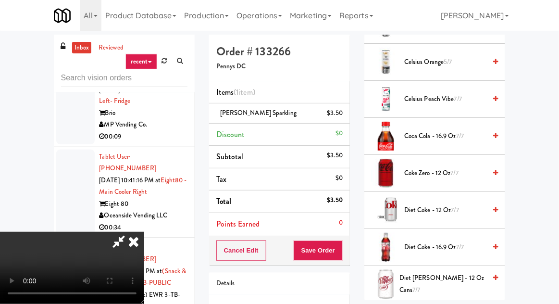
scroll to position [297, 0]
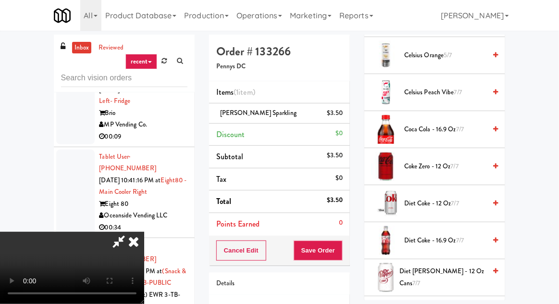
click at [451, 163] on span "Coke Zero - 12 oz 7/7" at bounding box center [445, 167] width 82 height 12
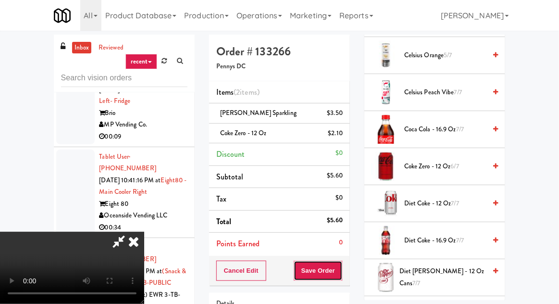
click at [340, 268] on button "Save Order" at bounding box center [318, 271] width 49 height 20
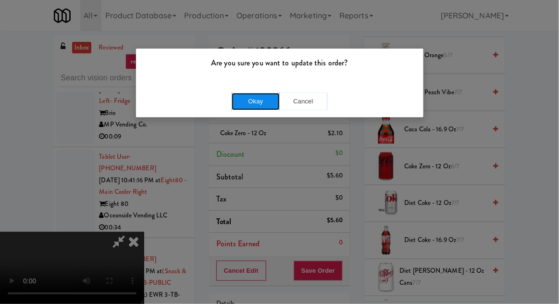
click at [255, 106] on button "Okay" at bounding box center [256, 101] width 48 height 17
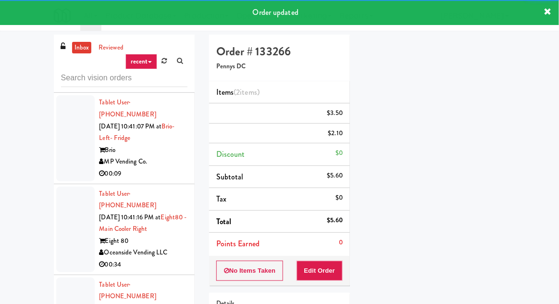
scroll to position [9838, 0]
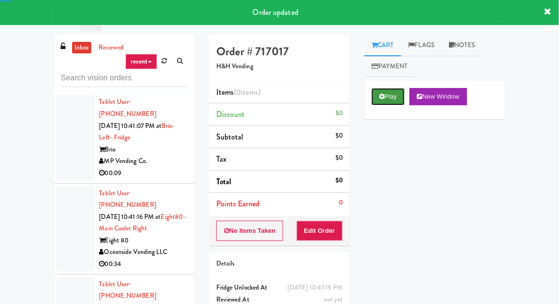
click at [386, 104] on button "Play" at bounding box center [388, 96] width 33 height 17
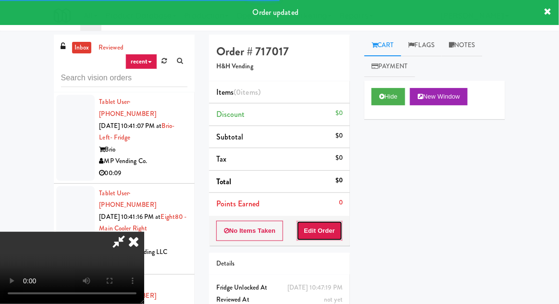
click at [319, 238] on button "Edit Order" at bounding box center [320, 231] width 47 height 20
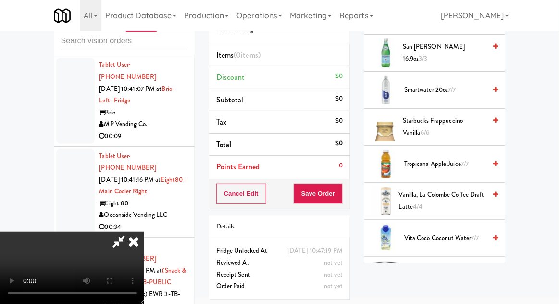
scroll to position [1389, 0]
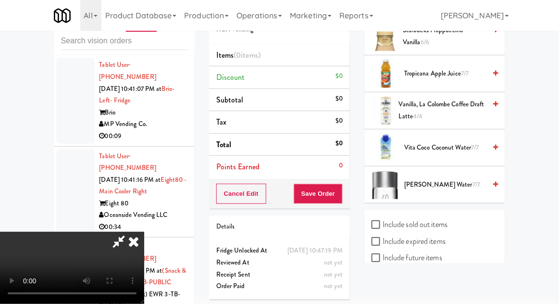
click at [456, 180] on span "[PERSON_NAME] Water 7/7" at bounding box center [445, 185] width 82 height 12
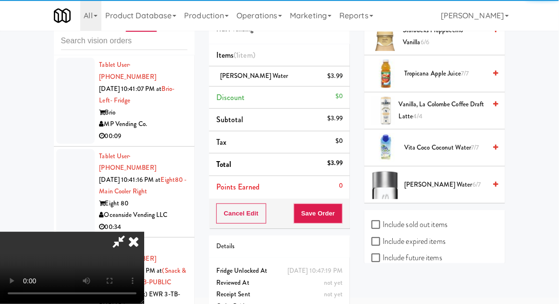
click at [339, 221] on button "Save Order" at bounding box center [318, 213] width 49 height 20
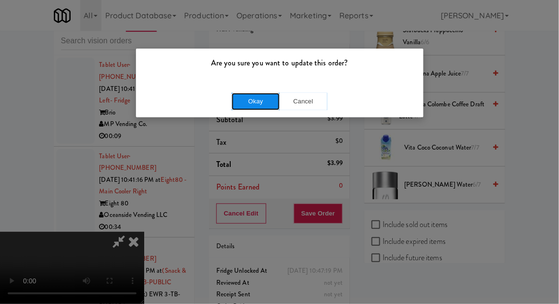
click at [237, 101] on button "Okay" at bounding box center [256, 101] width 48 height 17
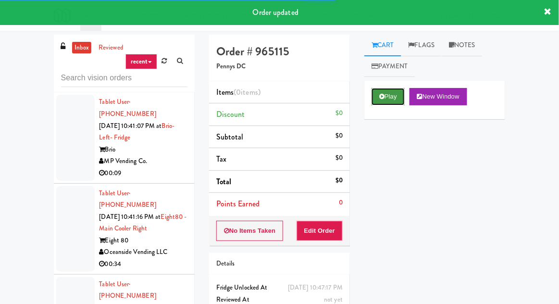
click at [384, 90] on button "Play" at bounding box center [388, 96] width 33 height 17
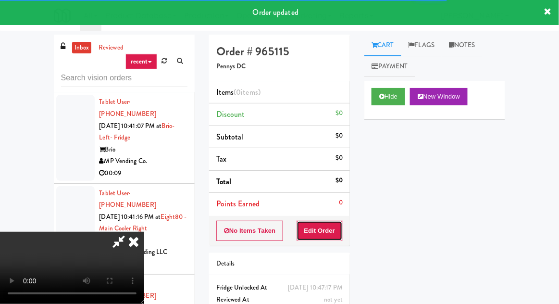
click at [318, 221] on button "Edit Order" at bounding box center [320, 231] width 47 height 20
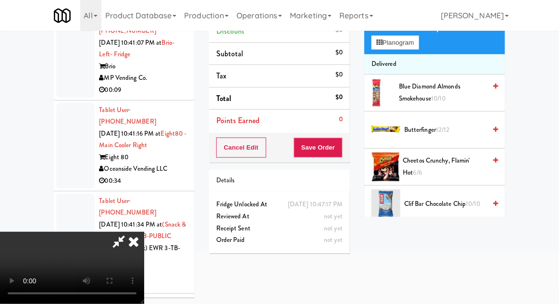
scroll to position [29, 0]
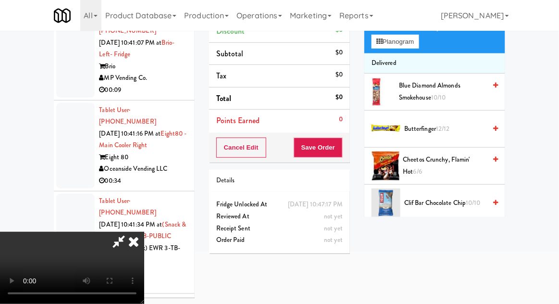
click at [439, 170] on span "Cheetos Crunchy, Flamin' Hot 6/6" at bounding box center [444, 166] width 83 height 24
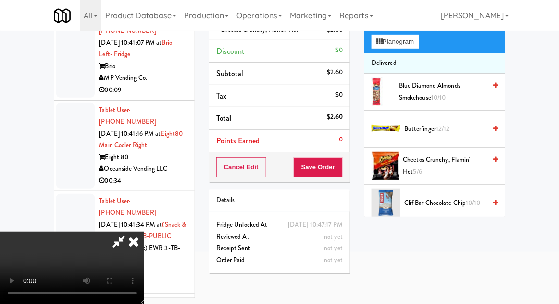
click at [436, 163] on span "Cheetos Crunchy, Flamin' Hot 5/6" at bounding box center [444, 166] width 83 height 24
click at [405, 39] on button "Planogram" at bounding box center [395, 42] width 47 height 14
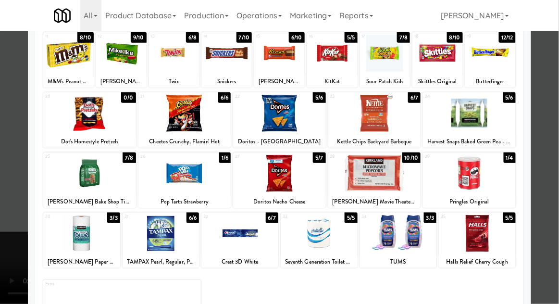
scroll to position [122, 0]
click at [400, 183] on div at bounding box center [374, 173] width 93 height 37
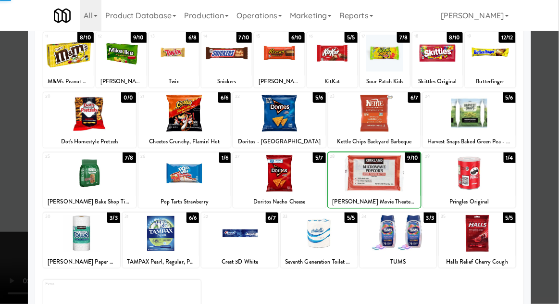
click at [14, 249] on div at bounding box center [279, 152] width 559 height 304
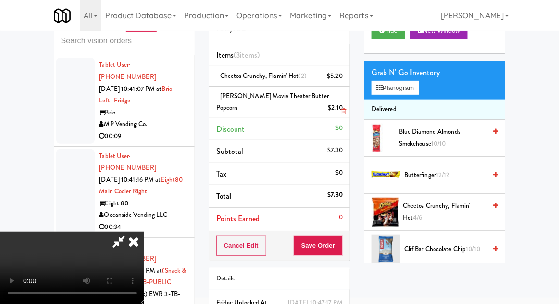
click at [350, 111] on li "[PERSON_NAME] Movie Theater Butter Popcorn $2.10" at bounding box center [279, 103] width 141 height 32
click at [339, 108] on link at bounding box center [341, 112] width 9 height 12
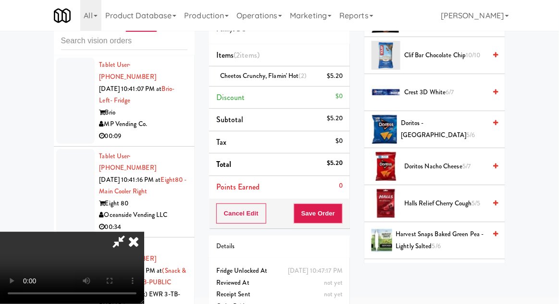
scroll to position [223, 0]
click at [334, 82] on li "Cheetos Crunchy, Flamin' Hot (2) $5.20" at bounding box center [279, 76] width 141 height 20
click at [338, 75] on link at bounding box center [341, 80] width 9 height 12
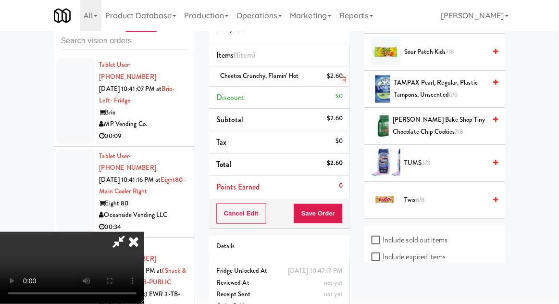
scroll to position [1205, 0]
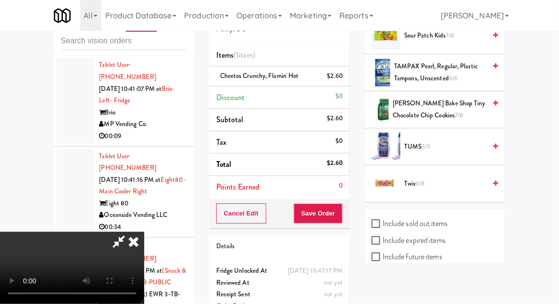
click at [433, 178] on span "Twix 6/8" at bounding box center [445, 184] width 82 height 12
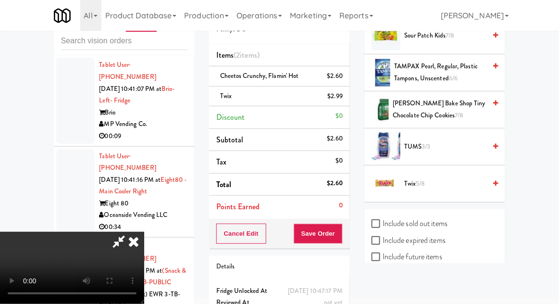
click at [444, 178] on span "Twix 5/8" at bounding box center [445, 184] width 82 height 12
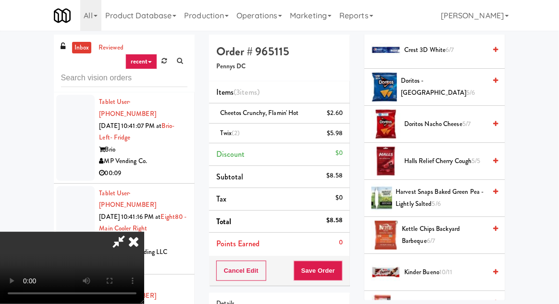
scroll to position [302, 0]
click at [483, 120] on span "Doritos Nacho Cheese 5/7" at bounding box center [445, 124] width 82 height 12
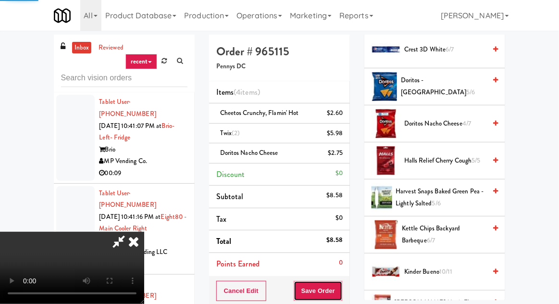
click at [339, 281] on button "Save Order" at bounding box center [318, 291] width 49 height 20
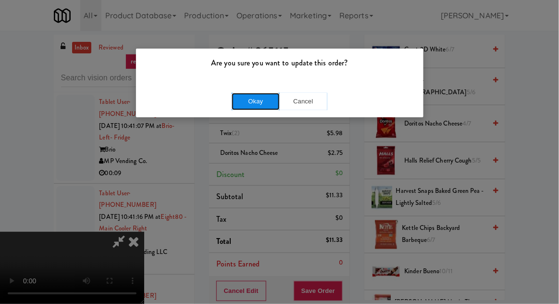
click at [255, 102] on button "Okay" at bounding box center [256, 101] width 48 height 17
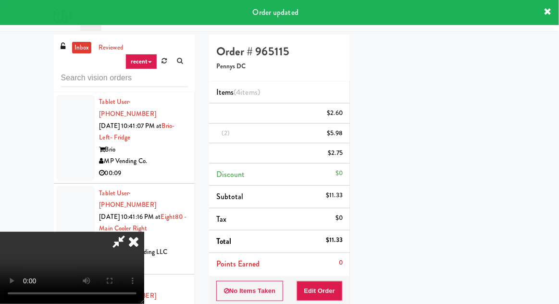
scroll to position [95, 0]
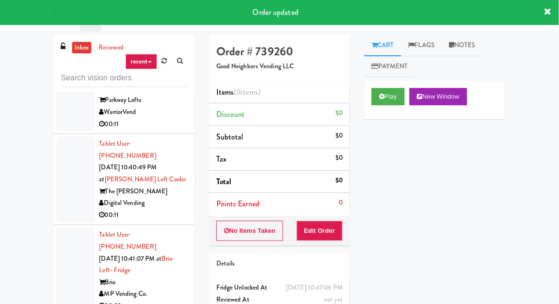
scroll to position [9705, 0]
click at [384, 91] on button "Play" at bounding box center [388, 96] width 33 height 17
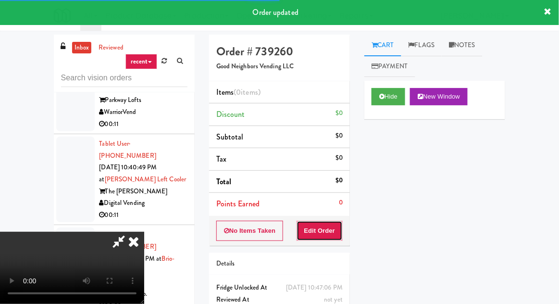
click at [316, 221] on button "Edit Order" at bounding box center [320, 231] width 47 height 20
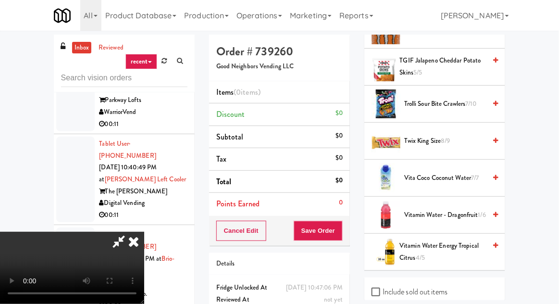
scroll to position [1181, 0]
click at [450, 98] on span "Trolli Sour Bite Crawlers 7/10" at bounding box center [445, 104] width 82 height 12
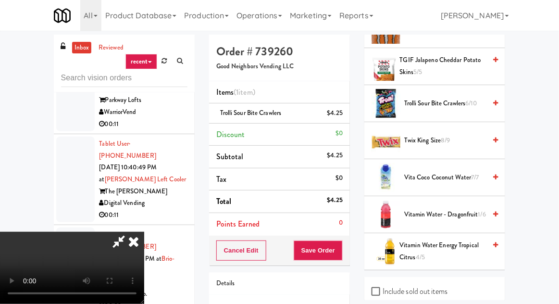
click at [349, 251] on div "Cancel Edit Save Order" at bounding box center [279, 251] width 141 height 30
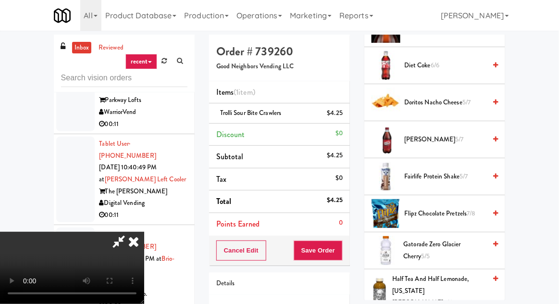
scroll to position [397, 0]
click at [455, 135] on span "5/7" at bounding box center [459, 139] width 8 height 9
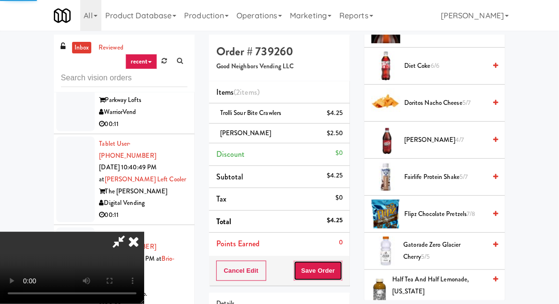
click at [340, 262] on button "Save Order" at bounding box center [318, 271] width 49 height 20
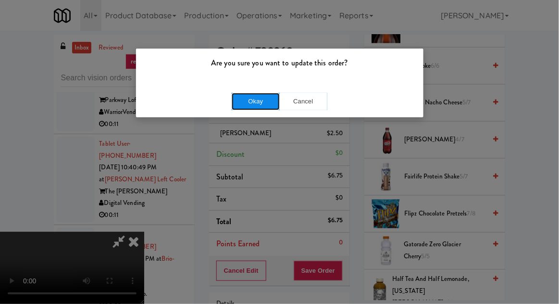
click at [254, 108] on button "Okay" at bounding box center [256, 101] width 48 height 17
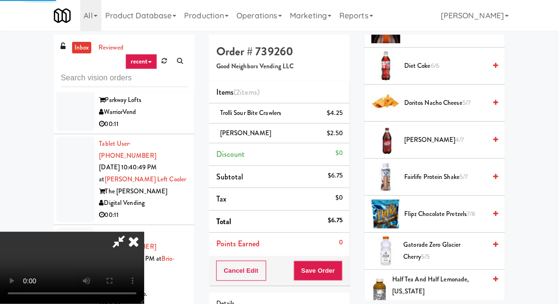
scroll to position [95, 0]
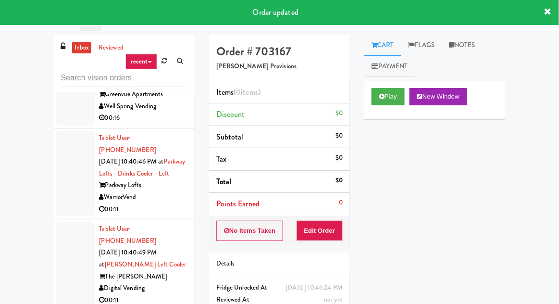
scroll to position [9628, 0]
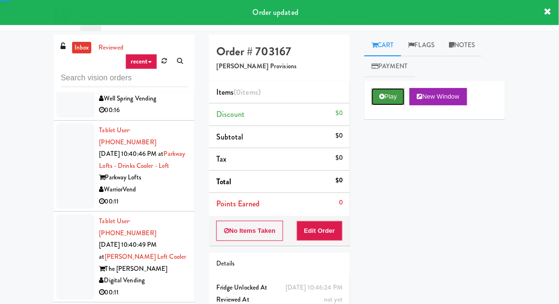
click at [385, 101] on button "Play" at bounding box center [388, 96] width 33 height 17
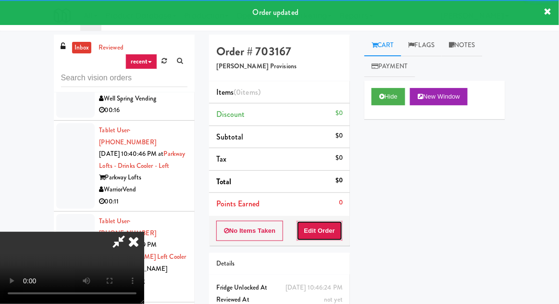
click at [330, 222] on button "Edit Order" at bounding box center [320, 231] width 47 height 20
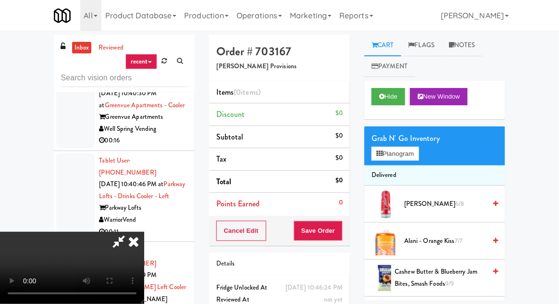
scroll to position [0, 0]
click at [406, 157] on button "Planogram" at bounding box center [395, 154] width 47 height 14
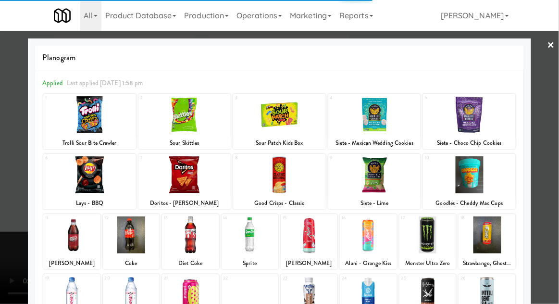
click at [484, 103] on div at bounding box center [469, 114] width 93 height 37
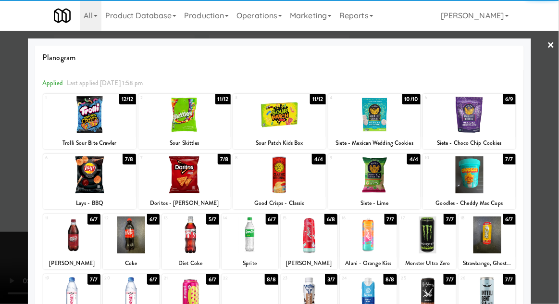
click at [468, 119] on div at bounding box center [469, 114] width 93 height 37
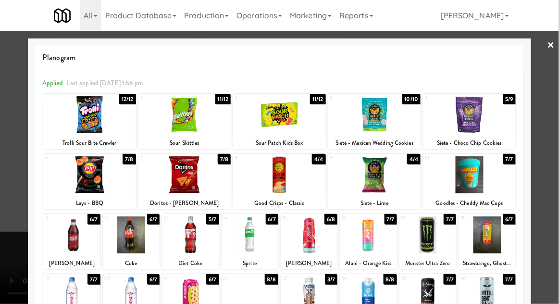
click at [12, 187] on div at bounding box center [279, 152] width 559 height 304
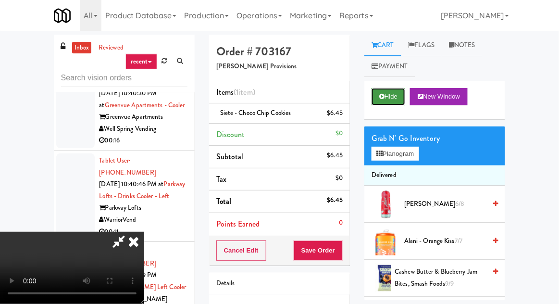
click at [403, 103] on button "Hide" at bounding box center [389, 96] width 34 height 17
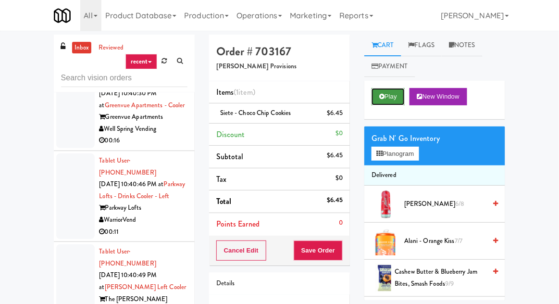
click at [390, 104] on button "Play" at bounding box center [388, 96] width 33 height 17
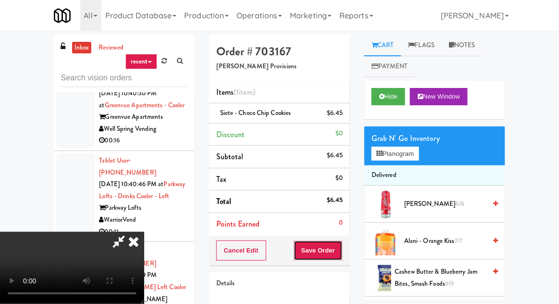
click at [338, 247] on button "Save Order" at bounding box center [318, 250] width 49 height 20
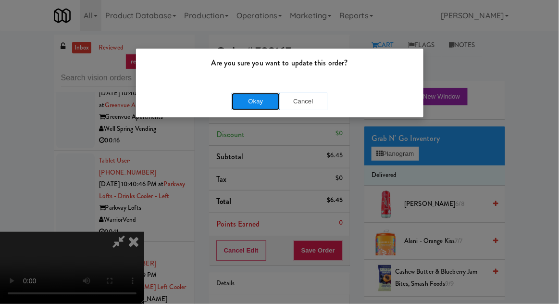
click at [259, 94] on button "Okay" at bounding box center [256, 101] width 48 height 17
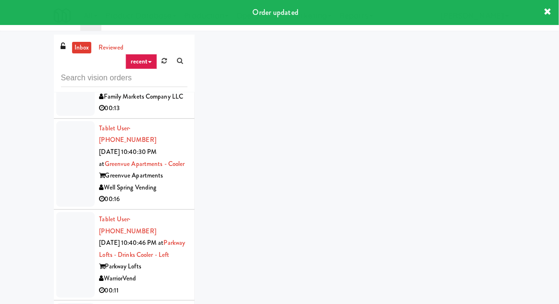
scroll to position [9539, 0]
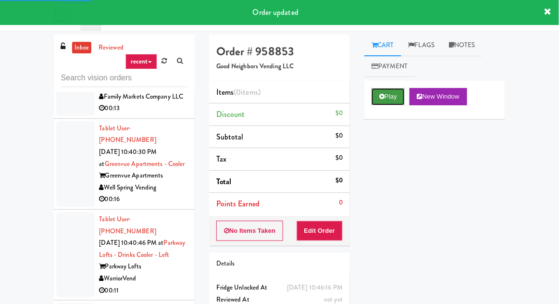
click at [404, 93] on button "Play" at bounding box center [388, 96] width 33 height 17
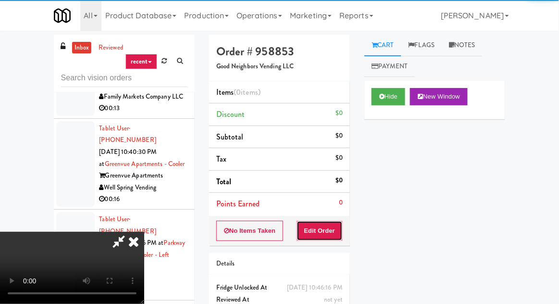
click at [335, 229] on button "Edit Order" at bounding box center [320, 231] width 47 height 20
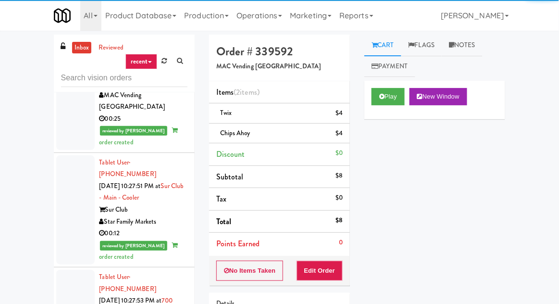
scroll to position [5588, 0]
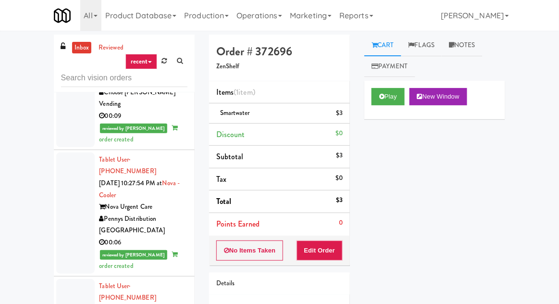
scroll to position [5835, 0]
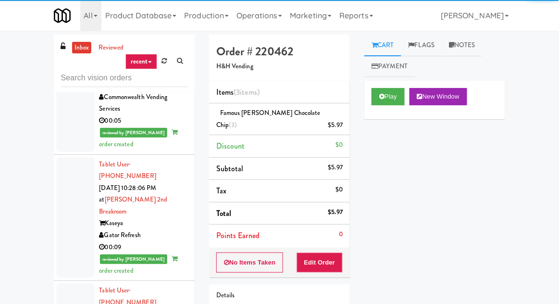
scroll to position [6118, 0]
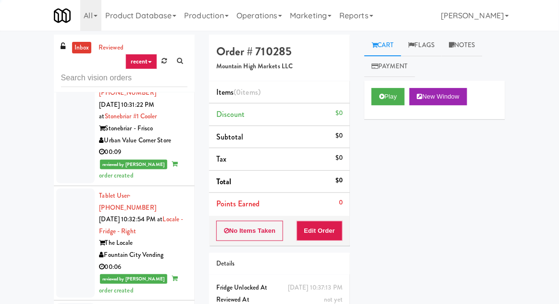
scroll to position [7596, 0]
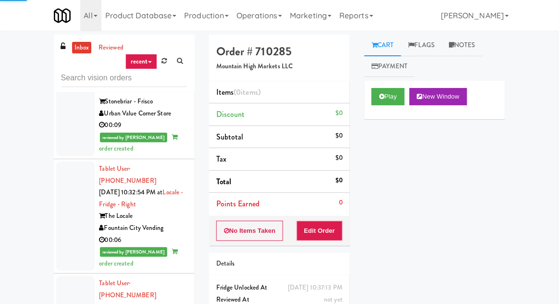
click at [385, 102] on button "Play" at bounding box center [388, 96] width 33 height 17
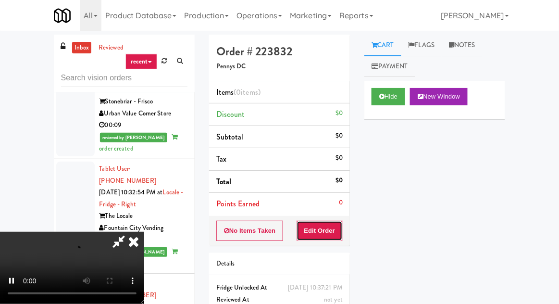
click at [327, 226] on button "Edit Order" at bounding box center [320, 231] width 47 height 20
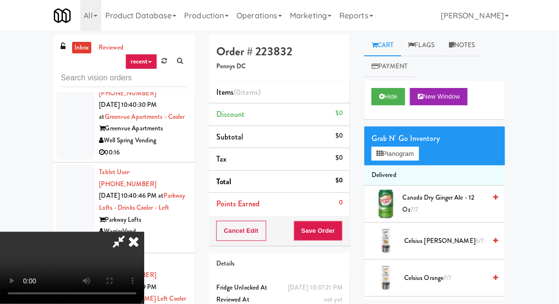
scroll to position [10363, 0]
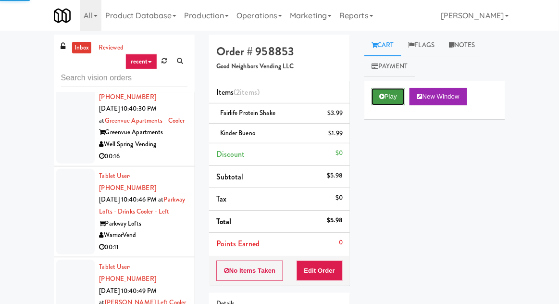
click at [404, 92] on button "Play" at bounding box center [388, 96] width 33 height 17
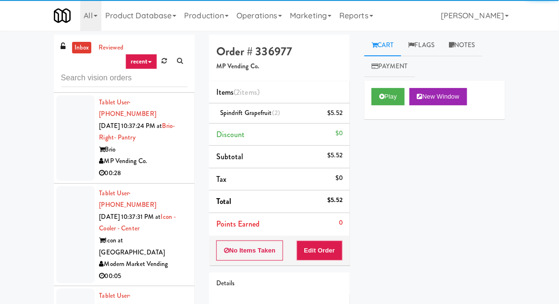
scroll to position [9009, 0]
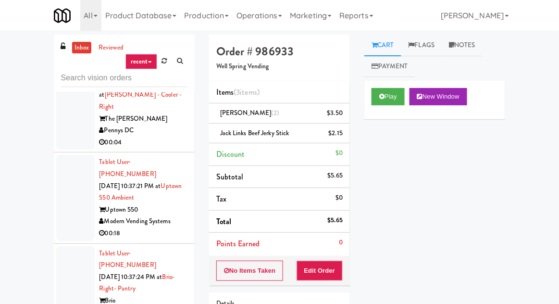
scroll to position [8869, 0]
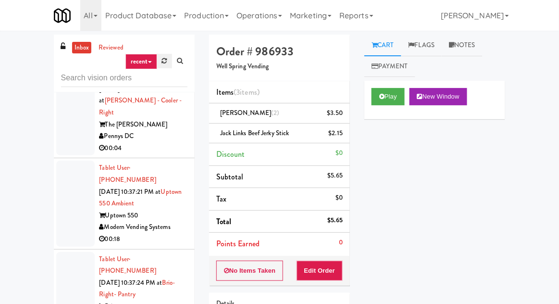
click at [158, 59] on link at bounding box center [164, 61] width 15 height 14
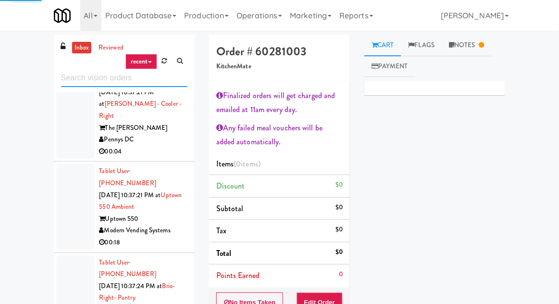
scroll to position [2705, 0]
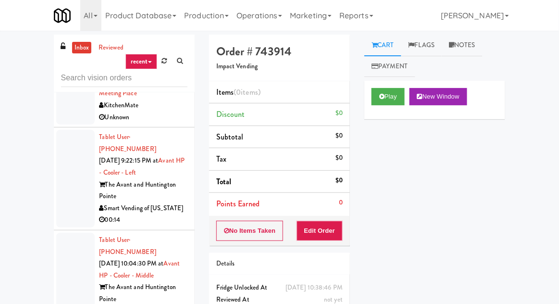
scroll to position [2239, 0]
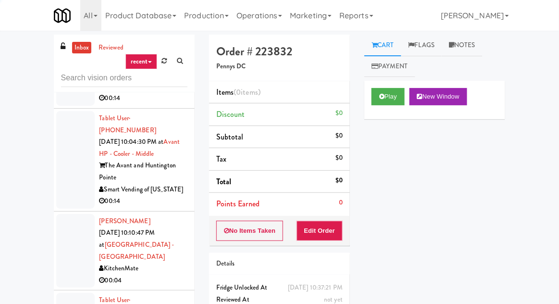
scroll to position [2359, 0]
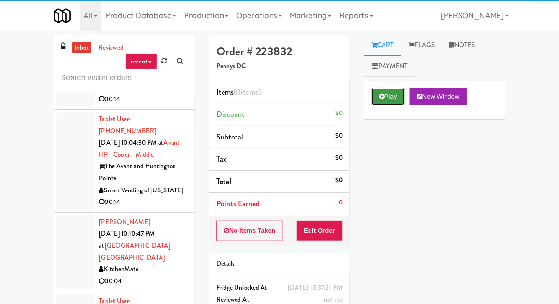
click at [385, 91] on button "Play" at bounding box center [388, 96] width 33 height 17
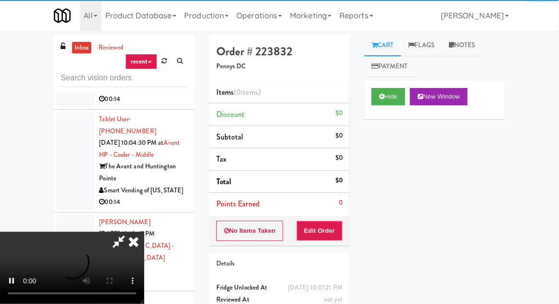
click at [327, 211] on li "Points Earned 0" at bounding box center [279, 204] width 141 height 22
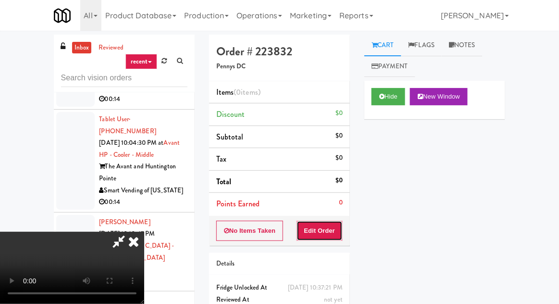
click at [323, 221] on button "Edit Order" at bounding box center [320, 231] width 47 height 20
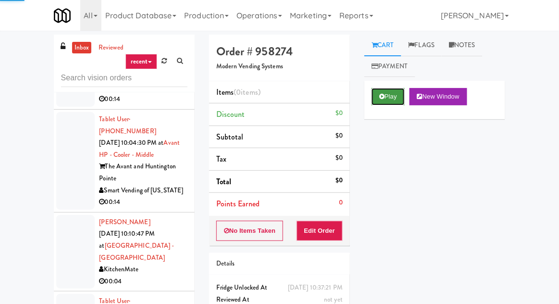
click at [391, 88] on button "Play" at bounding box center [388, 96] width 33 height 17
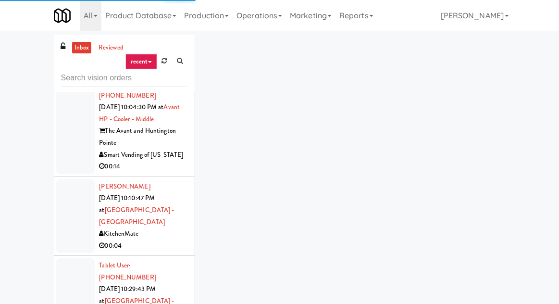
scroll to position [2410, 0]
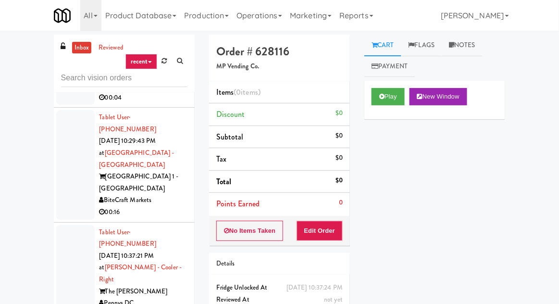
scroll to position [2544, 0]
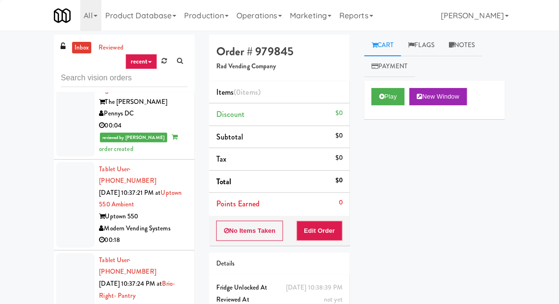
scroll to position [2733, 0]
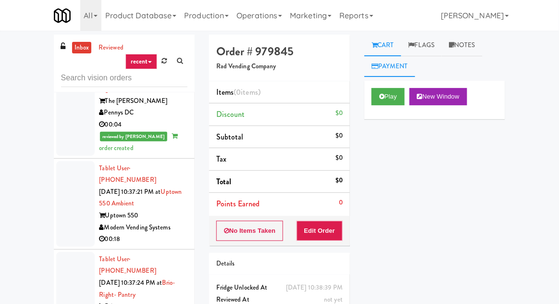
click at [379, 76] on link "Payment" at bounding box center [389, 67] width 51 height 22
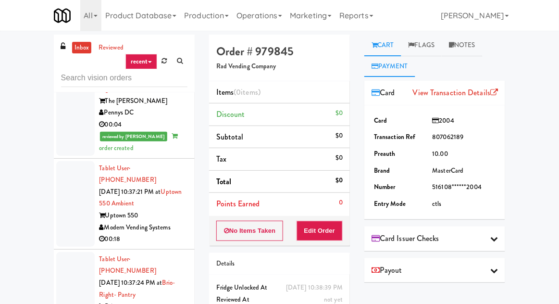
click at [393, 48] on link "Cart" at bounding box center [382, 46] width 37 height 22
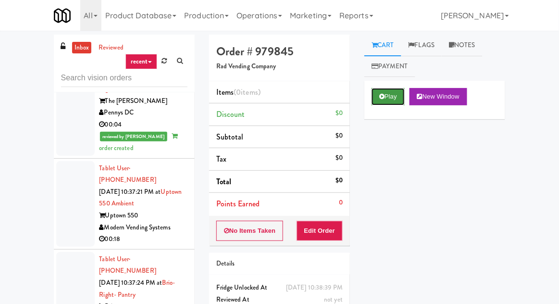
click at [390, 96] on button "Play" at bounding box center [388, 96] width 33 height 17
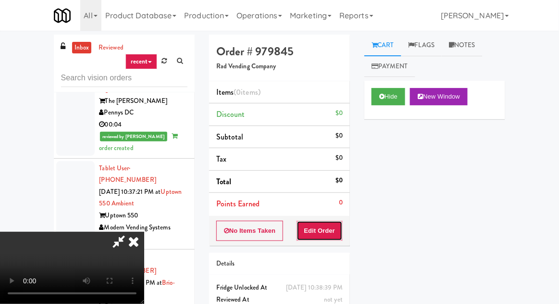
click at [340, 222] on button "Edit Order" at bounding box center [320, 231] width 47 height 20
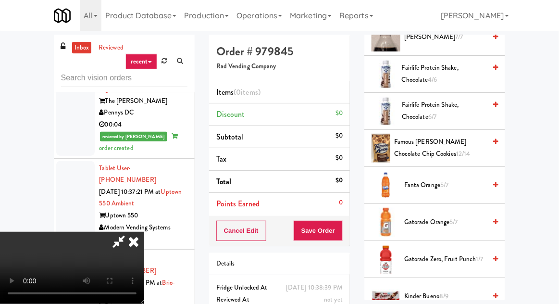
scroll to position [581, 0]
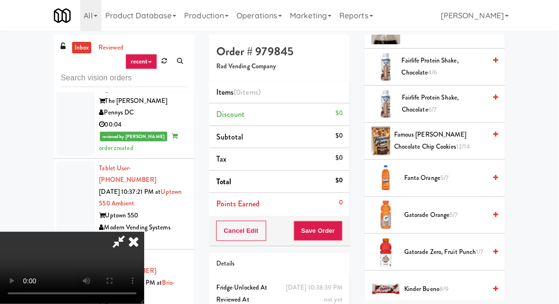
click at [461, 216] on span "Gatorade Orange 5/7" at bounding box center [445, 215] width 82 height 12
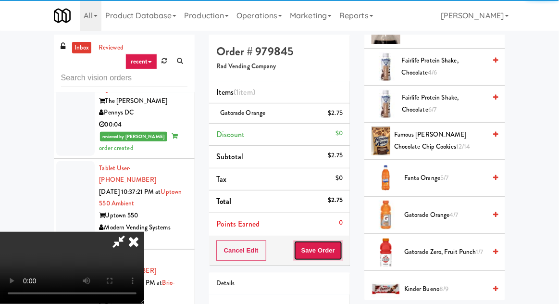
click at [342, 257] on button "Save Order" at bounding box center [318, 250] width 49 height 20
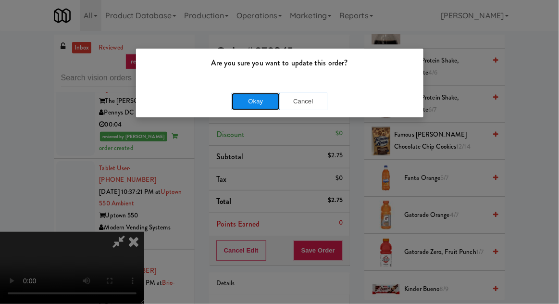
click at [242, 101] on button "Okay" at bounding box center [256, 101] width 48 height 17
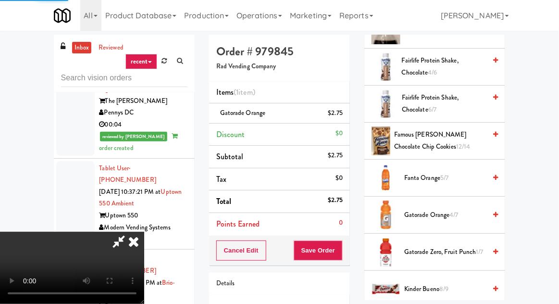
scroll to position [95, 0]
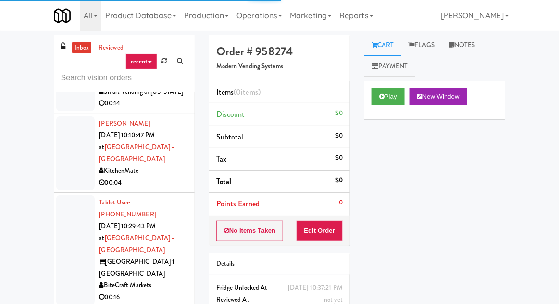
scroll to position [2456, 0]
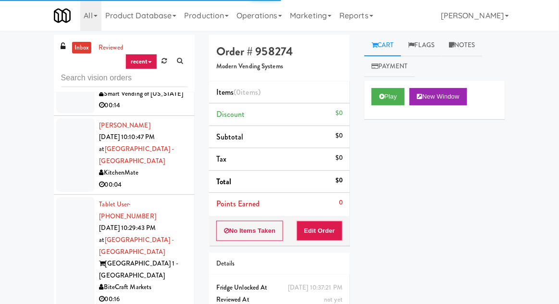
click at [48, 153] on div "inbox reviewed recent all unclear take inventory issue suspicious failed recent…" at bounding box center [124, 211] width 155 height 353
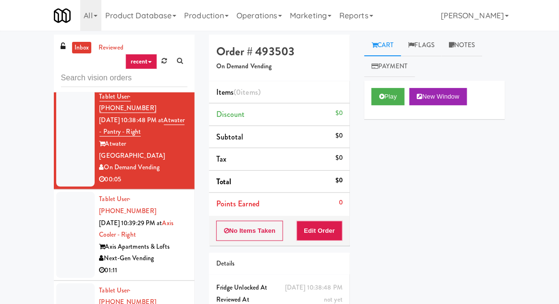
scroll to position [3379, 0]
